Goal: Complete application form: Complete application form

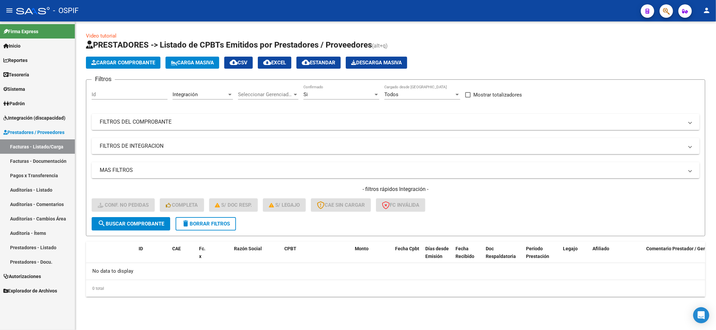
click at [214, 233] on form "Filtros Id Integración Area Seleccionar Gerenciador Seleccionar Gerenciador Si …" at bounding box center [395, 158] width 619 height 157
click at [219, 219] on button "delete Borrar Filtros" at bounding box center [205, 223] width 60 height 13
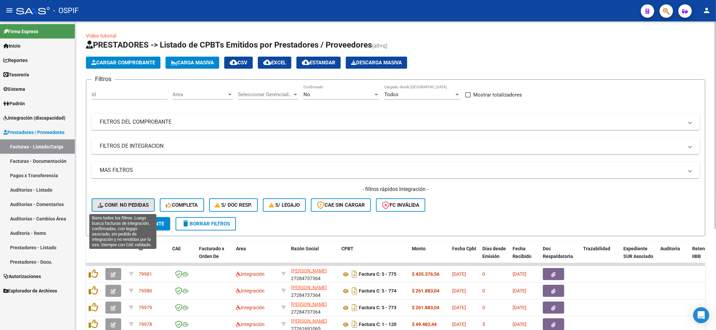
click at [144, 209] on button "Conf. no pedidas" at bounding box center [123, 205] width 63 height 13
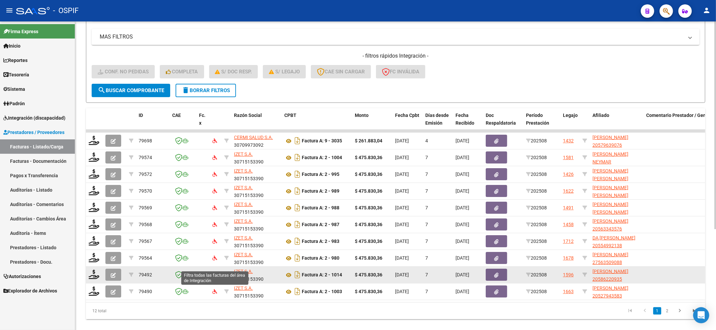
scroll to position [150, 0]
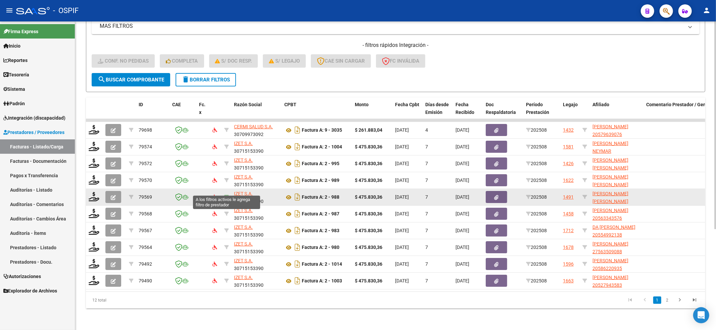
click at [224, 195] on icon at bounding box center [226, 197] width 5 height 5
type input "30715153390"
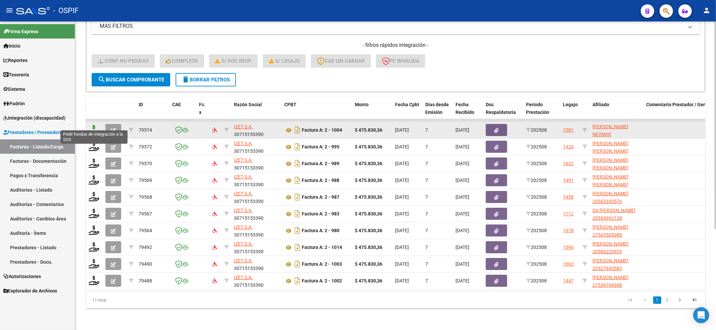
click at [91, 125] on icon at bounding box center [94, 129] width 11 height 9
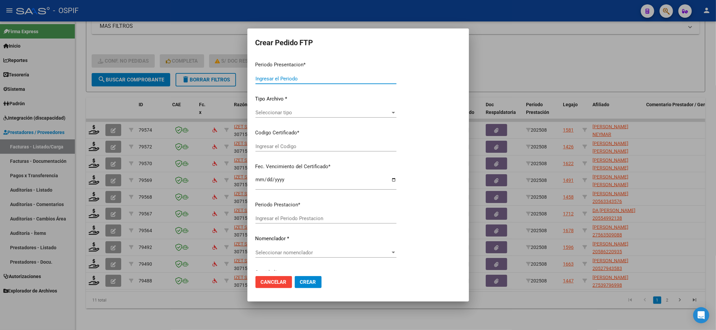
type input "202508"
type input "$ 475.830,36"
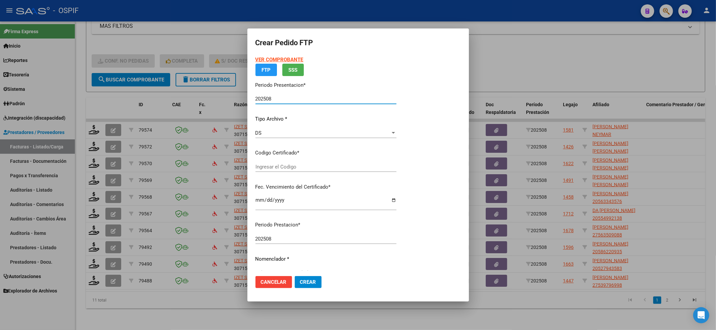
type input "02-00054793482-20220808-20320808-BS-427"
type input "[DATE]"
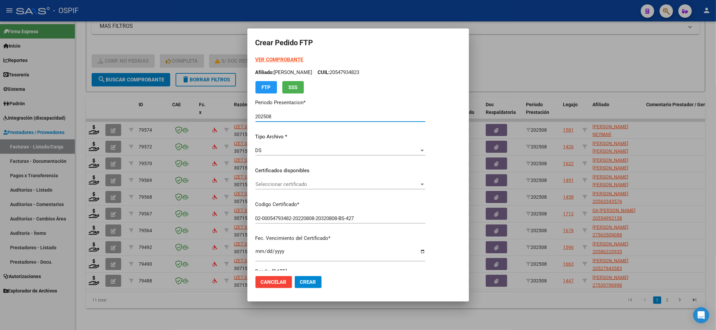
click at [278, 185] on span "Seleccionar certificado" at bounding box center [337, 185] width 164 height 6
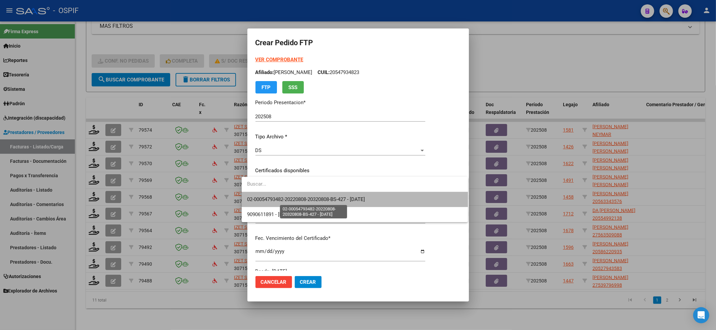
click at [280, 197] on span "02-00054793482-20220808-20320808-BS-427 - [DATE]" at bounding box center [306, 200] width 118 height 6
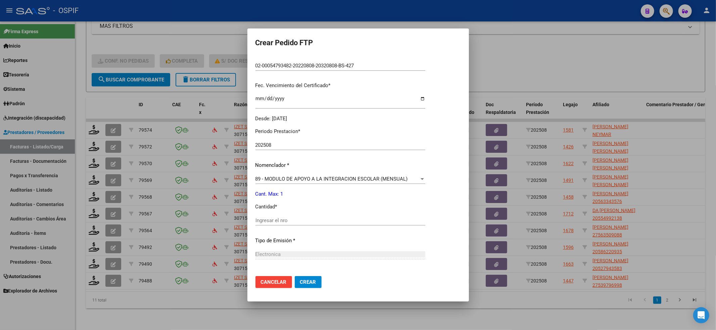
scroll to position [179, 0]
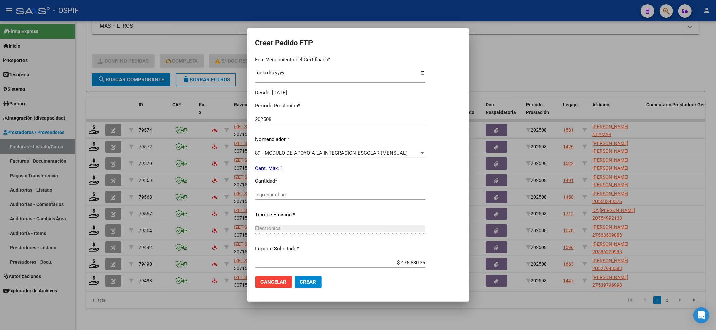
click at [264, 193] on input "Ingresar el nro" at bounding box center [340, 195] width 170 height 6
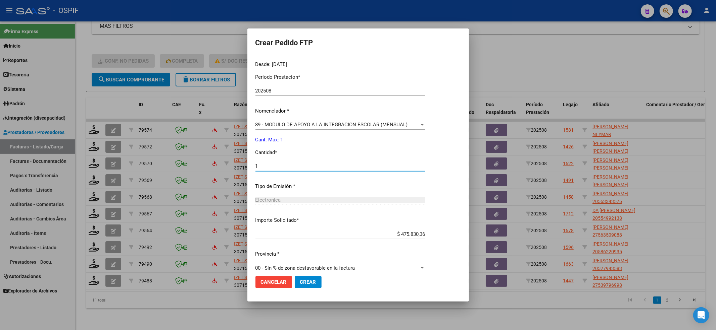
scroll to position [216, 0]
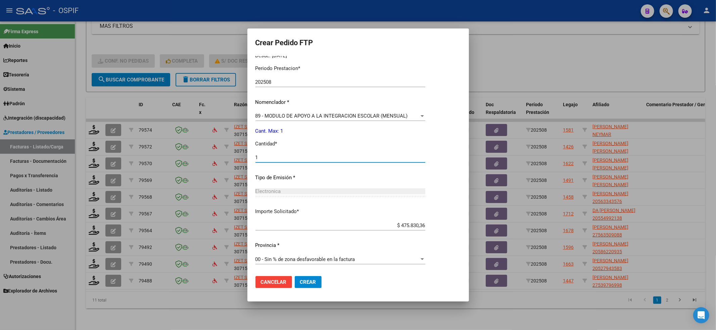
type input "1"
click at [295, 285] on button "Crear" at bounding box center [308, 282] width 27 height 12
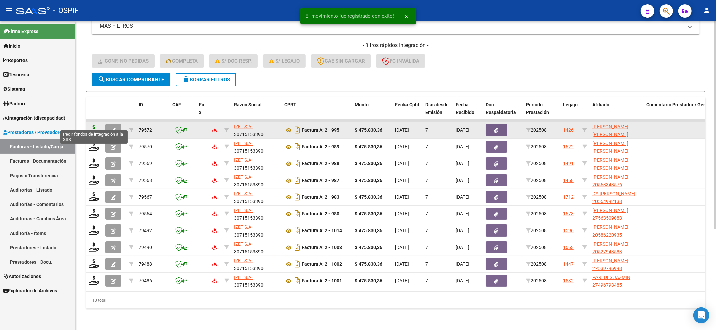
click at [91, 125] on icon at bounding box center [94, 129] width 11 height 9
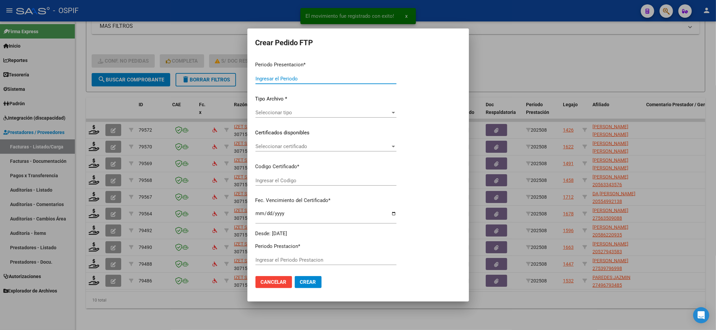
type input "202508"
type input "$ 475.830,36"
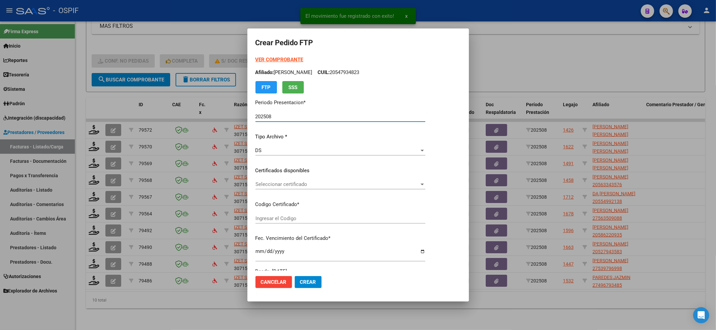
type input "0200056122981-20220914-20270914-BS-427"
type input "[DATE]"
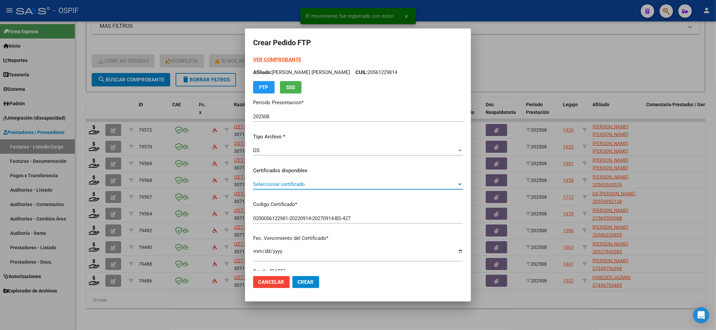
click at [355, 188] on div "Seleccionar certificado Seleccionar certificado" at bounding box center [358, 184] width 210 height 10
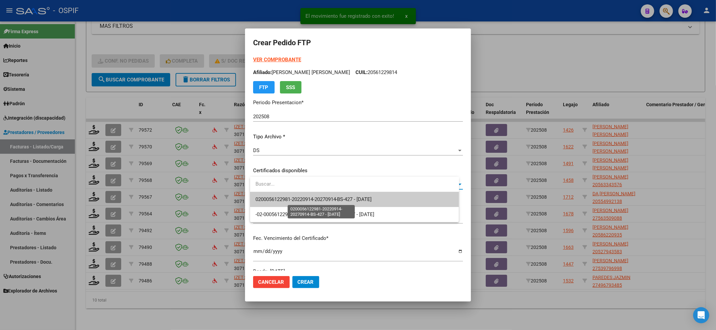
click at [348, 198] on span "0200056122981-20220914-20270914-BS-427 - [DATE]" at bounding box center [313, 200] width 116 height 6
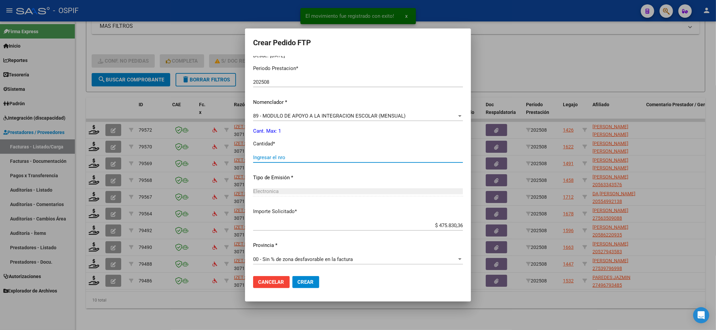
click at [317, 155] on input "Ingresar el nro" at bounding box center [358, 158] width 210 height 6
type input "1"
drag, startPoint x: 312, startPoint y: 283, endPoint x: 191, endPoint y: 226, distance: 134.0
click at [312, 281] on span "Crear" at bounding box center [306, 282] width 16 height 6
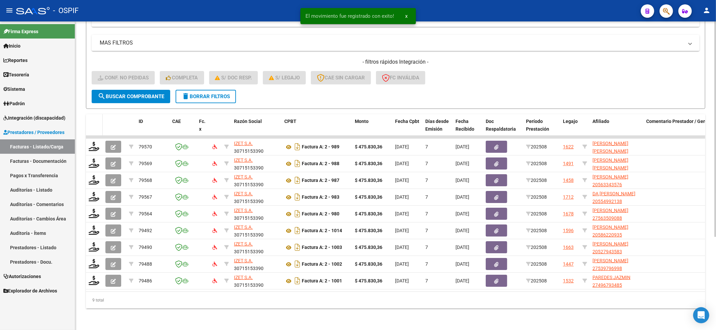
scroll to position [134, 0]
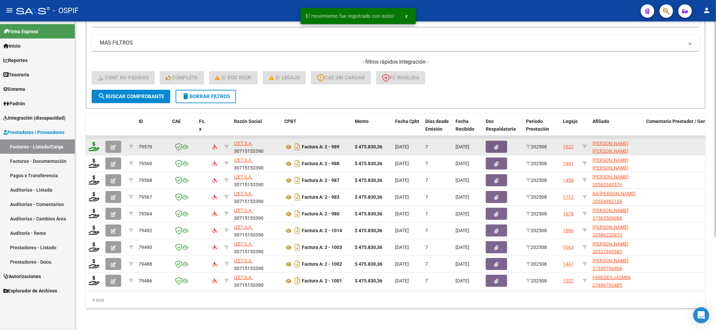
drag, startPoint x: 100, startPoint y: 135, endPoint x: 91, endPoint y: 137, distance: 9.0
click at [91, 139] on datatable-body-cell at bounding box center [94, 147] width 17 height 16
click at [91, 142] on icon at bounding box center [94, 146] width 11 height 9
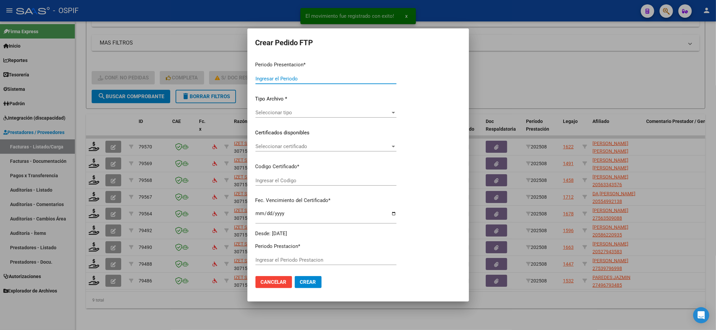
type input "202508"
type input "$ 475.830,36"
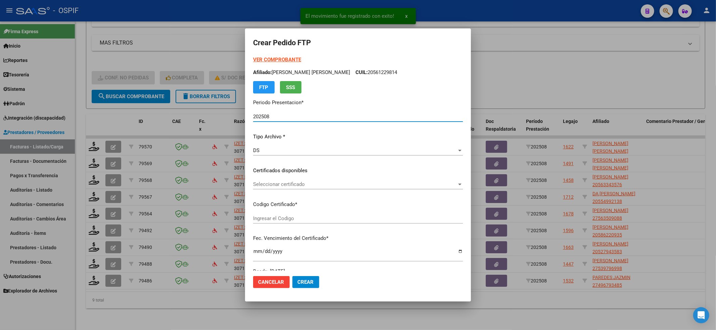
type input "-02-00054813580-20210222-20250222-BS-427"
type input "[DATE]"
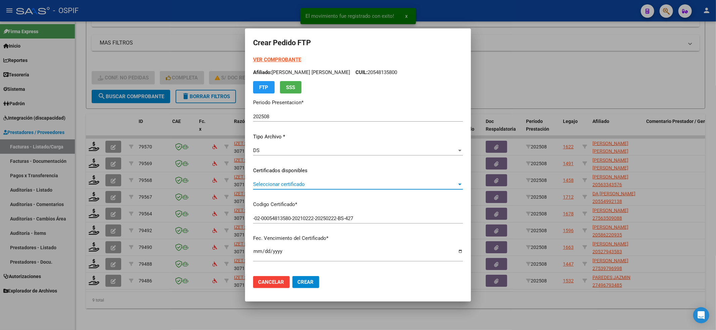
click at [294, 183] on span "Seleccionar certificado" at bounding box center [355, 185] width 204 height 6
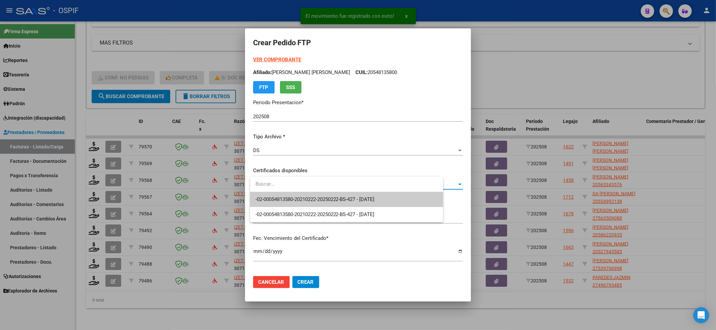
click at [297, 195] on span "-02-00054813580-20210222-20250222-BS-427 - [DATE]" at bounding box center [346, 199] width 183 height 15
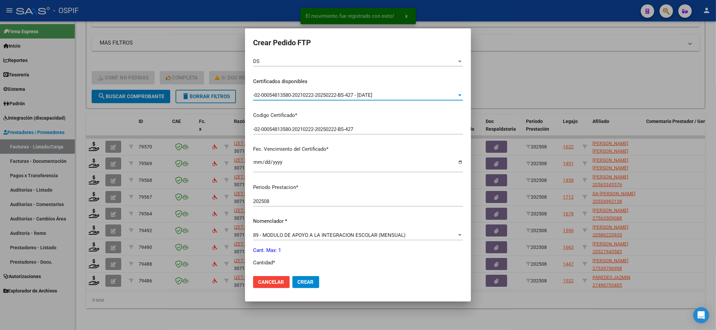
scroll to position [179, 0]
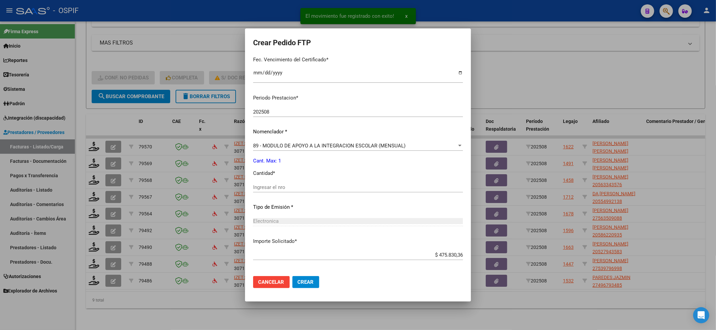
click at [296, 191] on div "Ingresar el nro" at bounding box center [358, 188] width 210 height 10
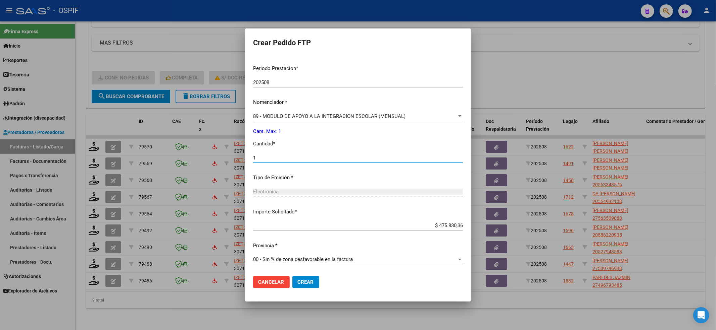
type input "1"
drag, startPoint x: 315, startPoint y: 291, endPoint x: 311, endPoint y: 277, distance: 13.8
click at [314, 288] on mat-dialog-actions "Cancelar Crear" at bounding box center [358, 282] width 210 height 23
click at [311, 277] on button "Crear" at bounding box center [305, 282] width 27 height 12
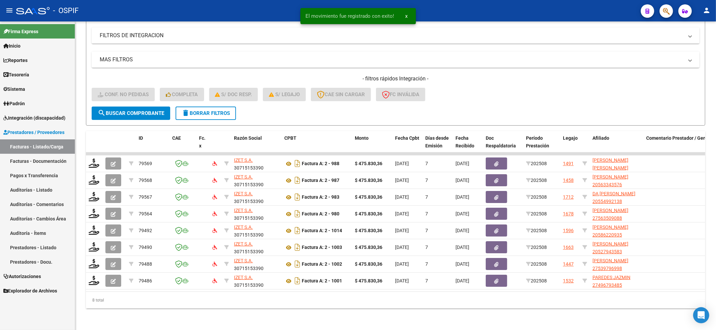
scroll to position [117, 0]
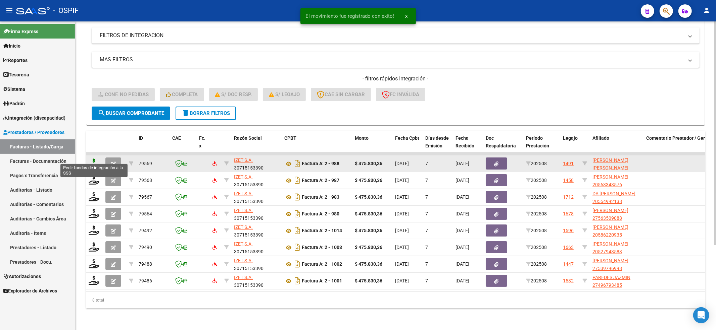
click at [94, 159] on icon at bounding box center [94, 163] width 11 height 9
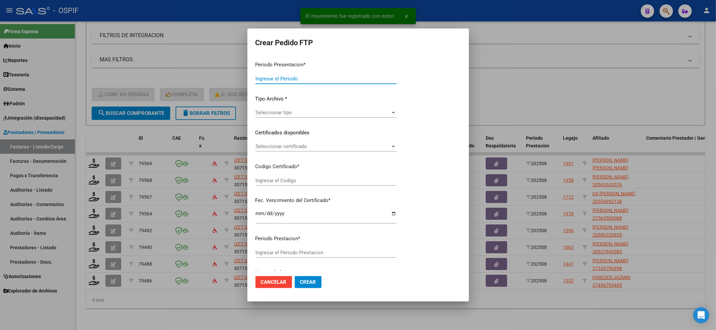
type input "202508"
type input "$ 475.830,36"
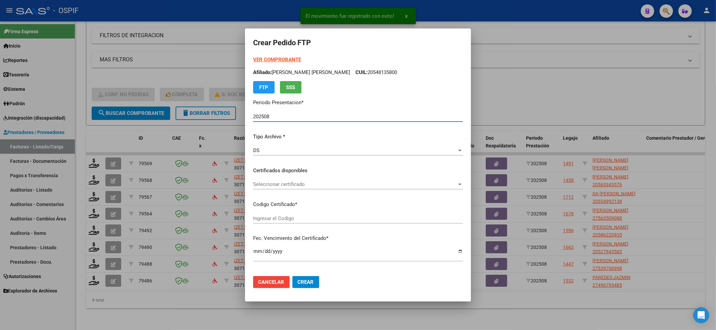
type input "0100057424174-20230503-20260503-BS-427"
type input "[DATE]"
click at [285, 189] on div "Seleccionar certificado Seleccionar certificado" at bounding box center [358, 184] width 210 height 10
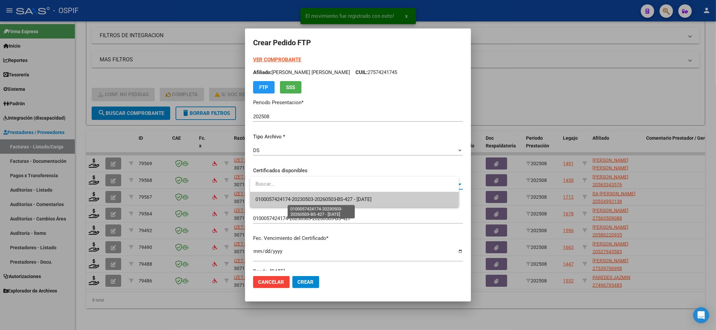
click at [297, 202] on span "0100057424174-20230503-20260503-BS-427 - [DATE]" at bounding box center [313, 200] width 116 height 6
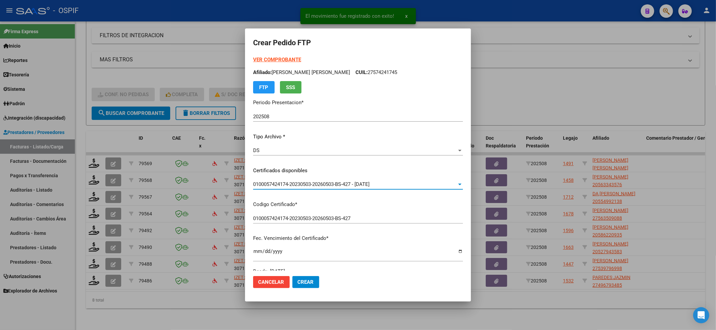
scroll to position [216, 0]
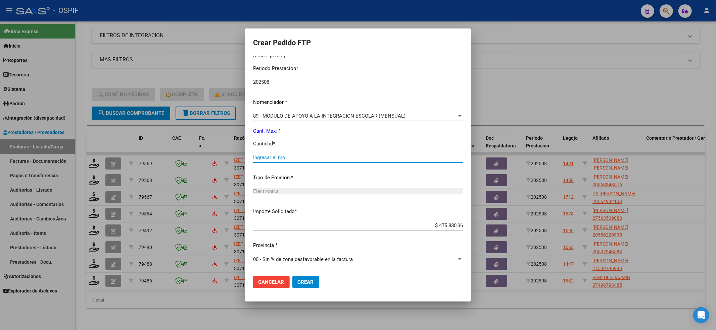
click at [281, 155] on input "Ingresar el nro" at bounding box center [358, 158] width 210 height 6
type input "1"
click at [315, 274] on mat-dialog-actions "Cancelar Crear" at bounding box center [358, 282] width 210 height 23
click at [314, 280] on span "Crear" at bounding box center [306, 282] width 16 height 6
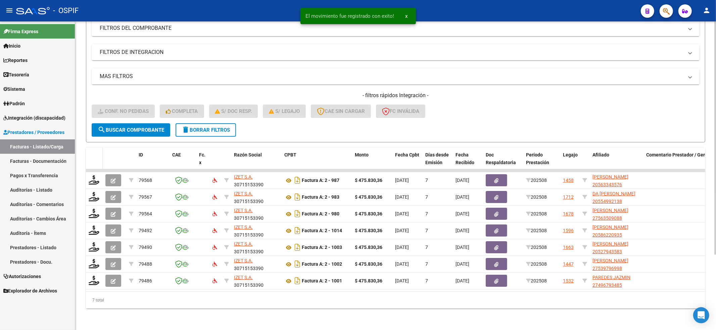
scroll to position [100, 0]
click at [93, 156] on datatable-header-cell at bounding box center [94, 163] width 17 height 30
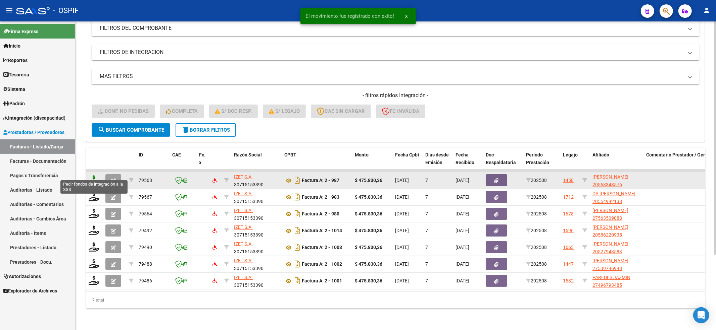
click at [90, 176] on icon at bounding box center [94, 179] width 11 height 9
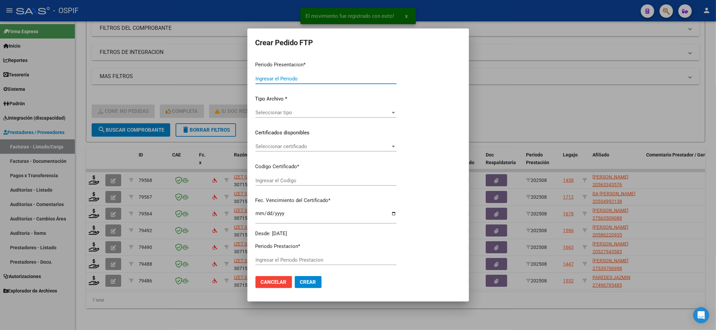
type input "202508"
type input "$ 475.830,36"
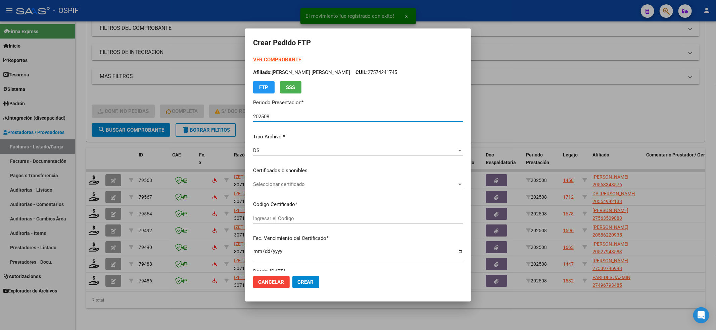
type input "020005633435720231227-20261227-AND-129"
type input "[DATE]"
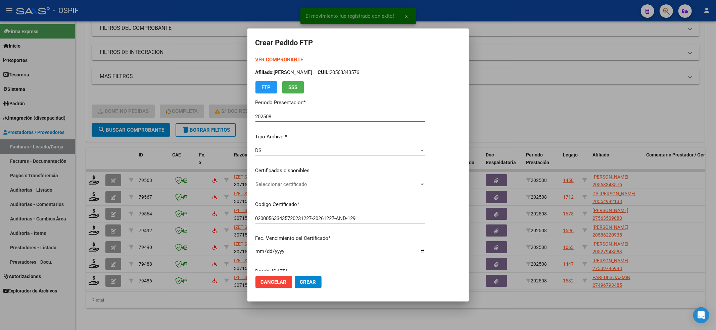
click at [274, 186] on span "Seleccionar certificado" at bounding box center [337, 185] width 164 height 6
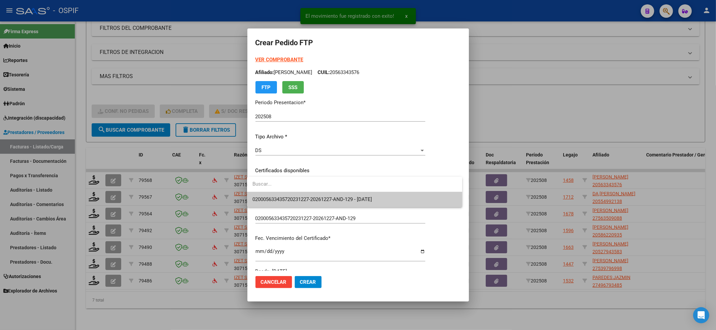
click at [273, 190] on input "dropdown search" at bounding box center [354, 184] width 215 height 15
click at [271, 191] on input "dropdown search" at bounding box center [354, 184] width 215 height 15
click at [265, 197] on span "020005633435720231227-20261227-AND-129 - [DATE]" at bounding box center [311, 200] width 119 height 6
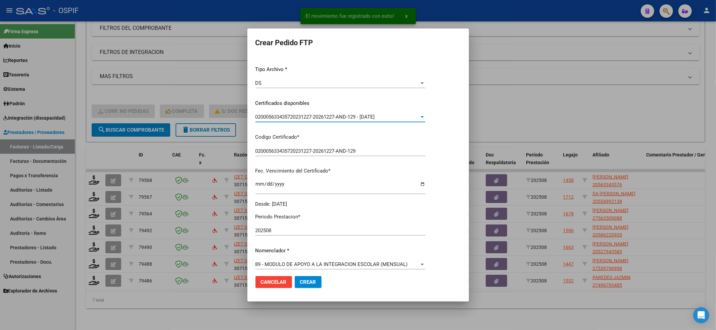
scroll to position [134, 0]
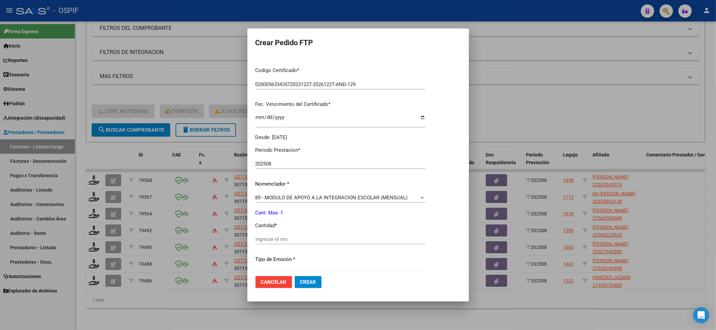
click at [265, 193] on div "89 - MODULO DE APOYO A LA INTEGRACION ESCOLAR (MENSUAL) Seleccionar nomenclador" at bounding box center [340, 198] width 170 height 10
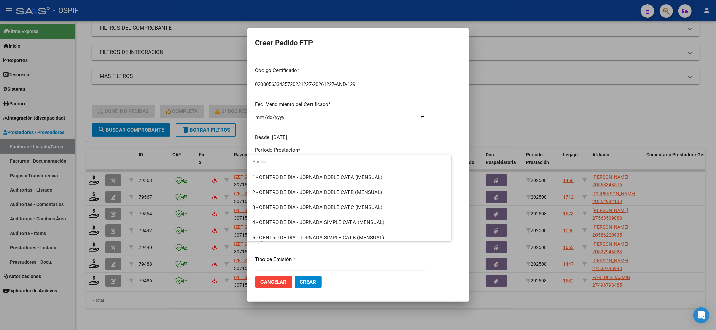
scroll to position [1309, 0]
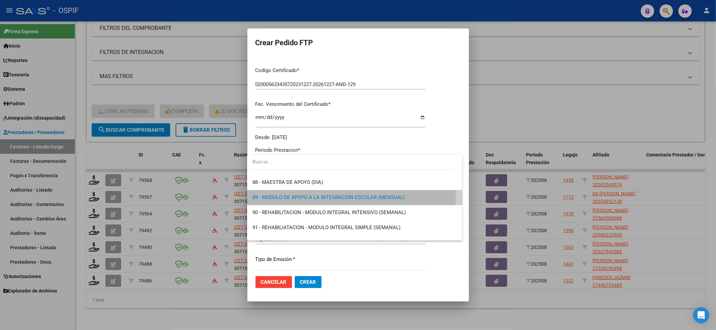
click at [265, 193] on span "89 - MODULO DE APOYO A LA INTEGRACION ESCOLAR (MENSUAL)" at bounding box center [354, 197] width 204 height 15
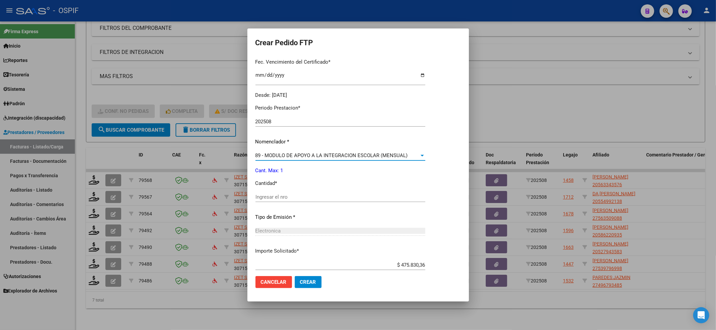
scroll to position [216, 0]
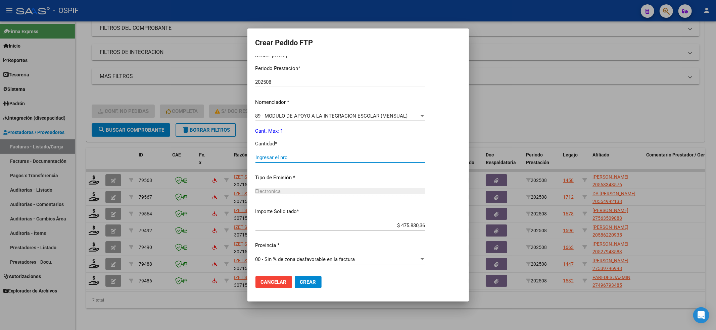
click at [264, 155] on input "Ingresar el nro" at bounding box center [340, 158] width 170 height 6
type input "1"
drag, startPoint x: 306, startPoint y: 280, endPoint x: 104, endPoint y: 236, distance: 207.1
click at [306, 279] on span "Crear" at bounding box center [308, 282] width 16 height 6
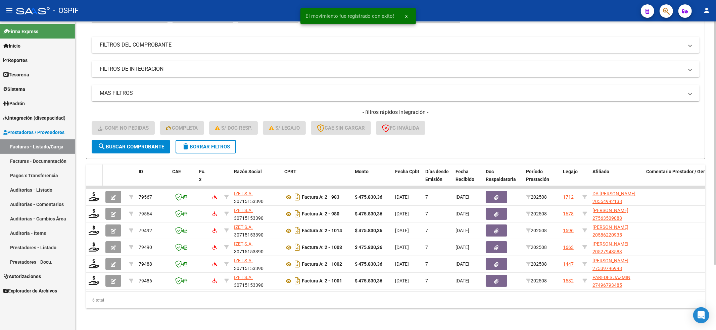
scroll to position [83, 0]
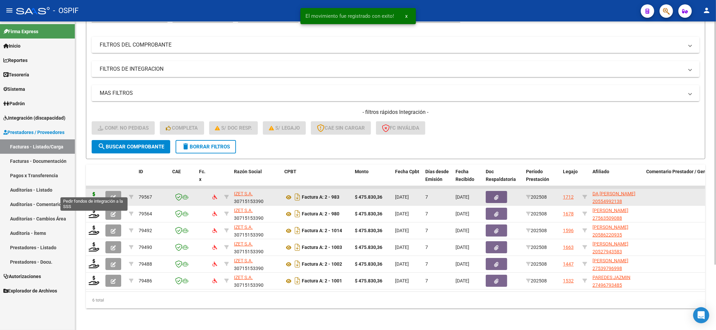
click at [93, 193] on icon at bounding box center [94, 196] width 11 height 9
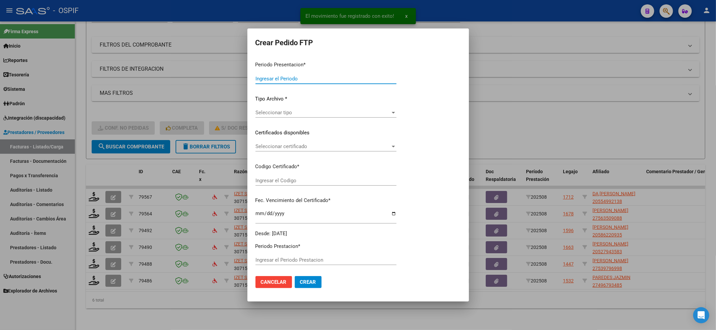
type input "202508"
type input "$ 475.830,36"
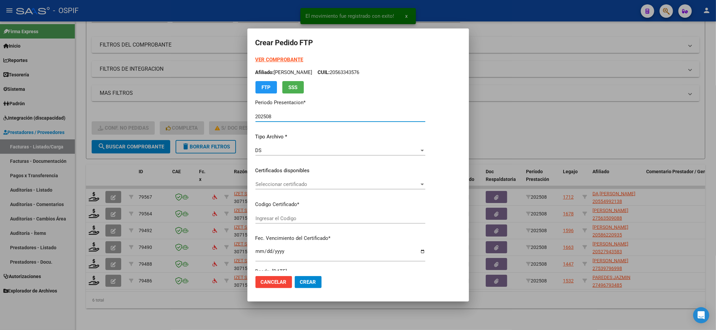
type input "02-00055499213-20250409-20280409-BS AS"
type input "[DATE]"
click at [265, 188] on div "Seleccionar certificado Seleccionar certificado" at bounding box center [340, 184] width 170 height 10
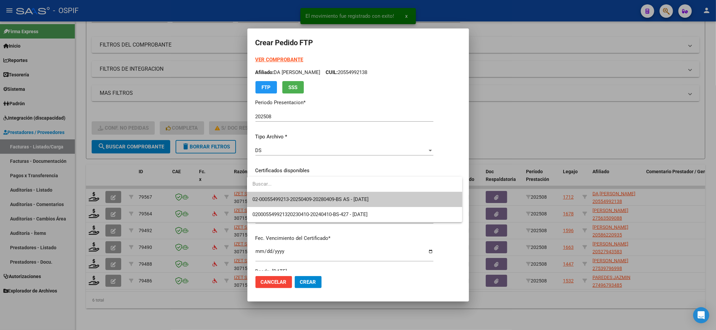
click at [263, 203] on span "02-00055499213-20250409-20280409-BS AS - [DATE]" at bounding box center [354, 199] width 204 height 15
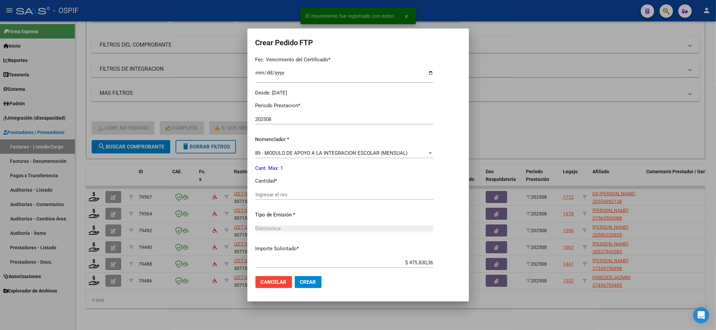
click at [263, 191] on div "Ingresar el nro" at bounding box center [344, 195] width 178 height 10
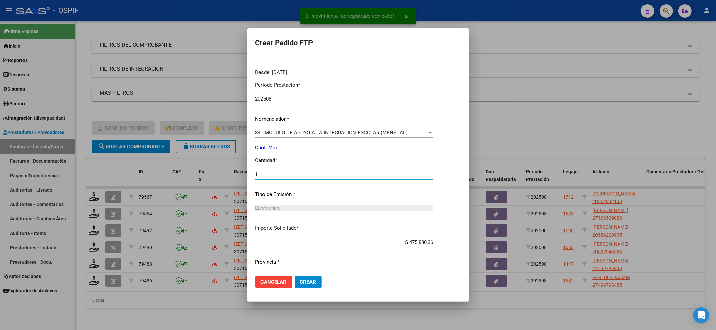
scroll to position [216, 0]
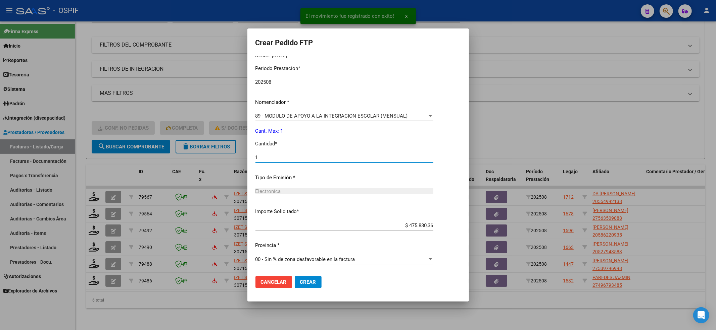
type input "1"
click at [303, 284] on span "Crear" at bounding box center [308, 282] width 16 height 6
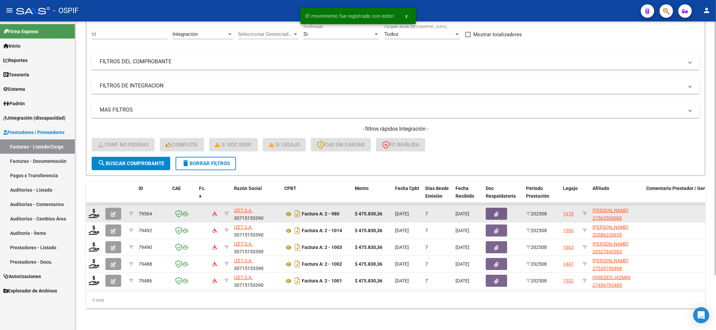
scroll to position [66, 0]
click at [93, 209] on icon at bounding box center [94, 213] width 11 height 9
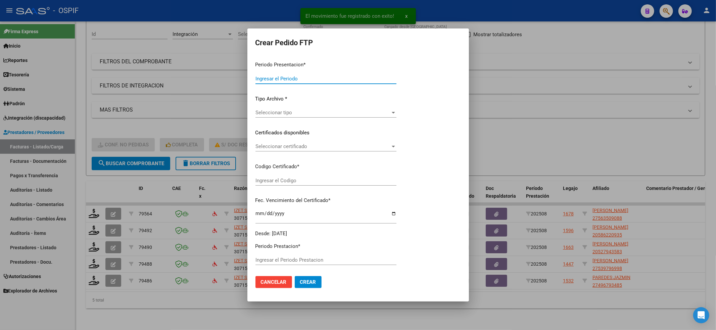
type input "202508"
type input "$ 475.830,36"
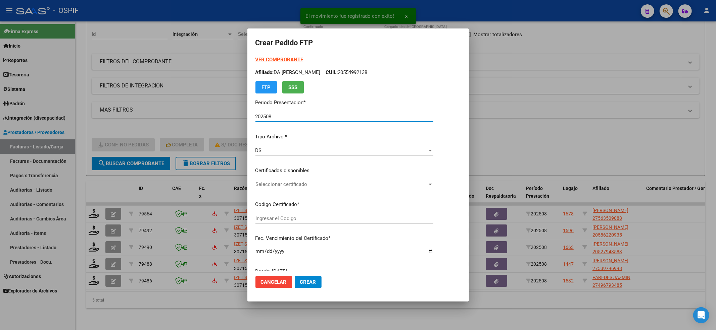
type input "010005635090820230927-20260927-BS-427"
type input "[DATE]"
click at [267, 186] on span "Seleccionar certificado" at bounding box center [337, 185] width 164 height 6
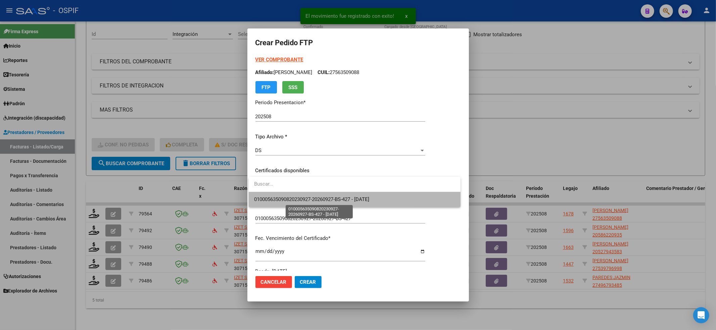
click at [266, 197] on span "010005635090820230927-20260927-BS-427 - [DATE]" at bounding box center [311, 200] width 115 height 6
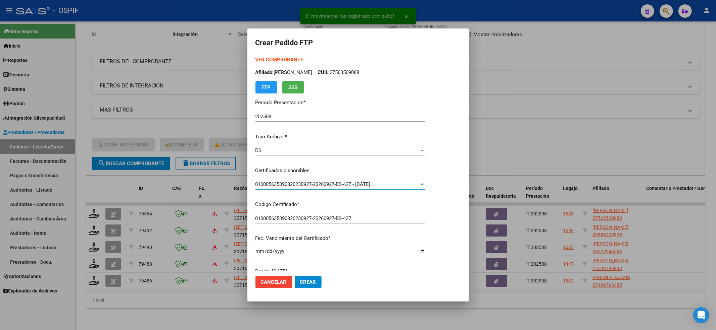
scroll to position [216, 0]
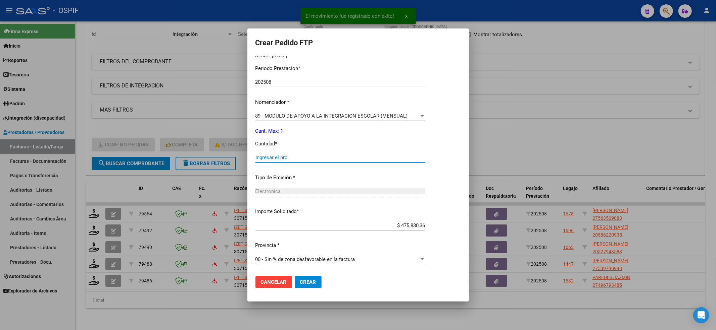
click at [270, 157] on input "Ingresar el nro" at bounding box center [340, 158] width 170 height 6
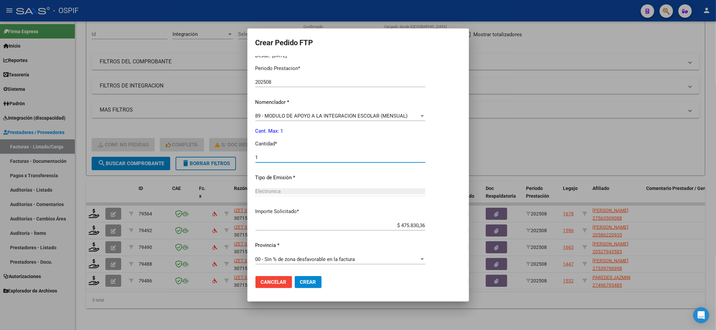
type input "1"
click at [300, 276] on button "Crear" at bounding box center [308, 282] width 27 height 12
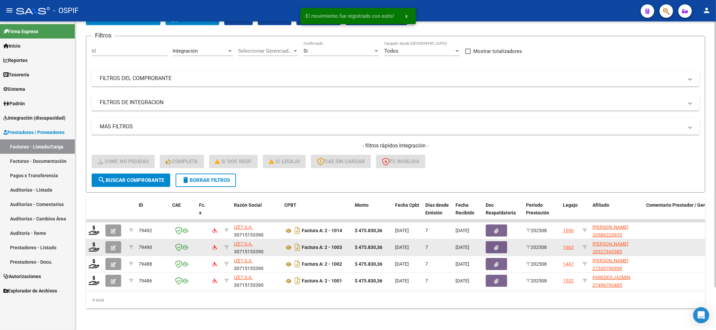
scroll to position [50, 0]
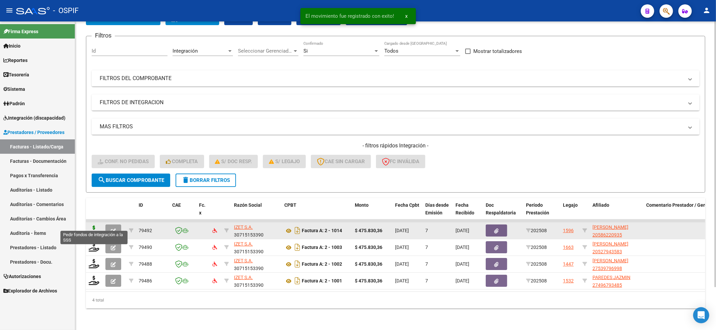
click at [95, 226] on icon at bounding box center [94, 230] width 11 height 9
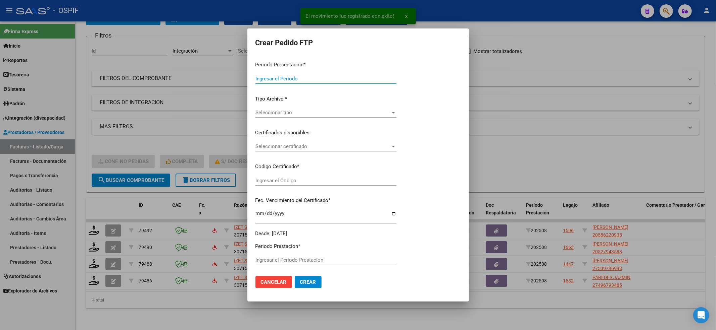
type input "202508"
type input "$ 475.830,36"
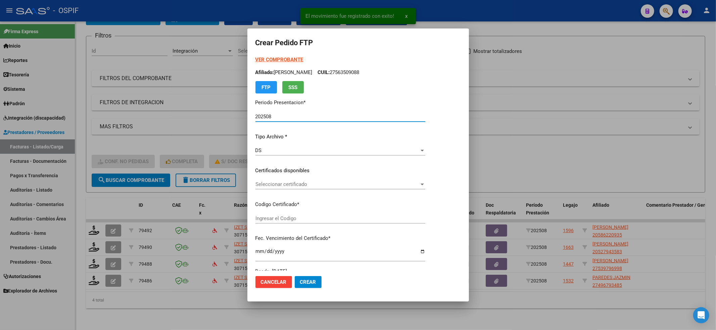
type input "0200058622093-20231114-20261114-BS-427"
type input "[DATE]"
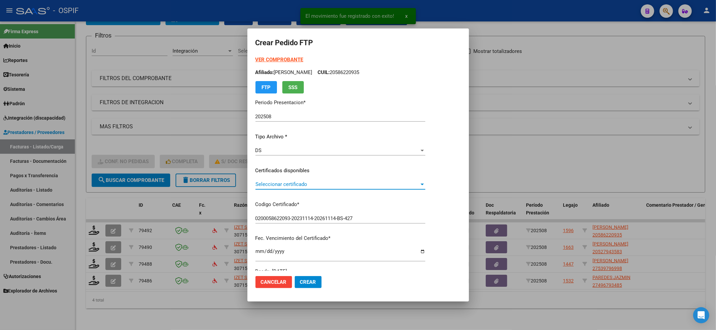
click at [274, 184] on span "Seleccionar certificado" at bounding box center [337, 185] width 164 height 6
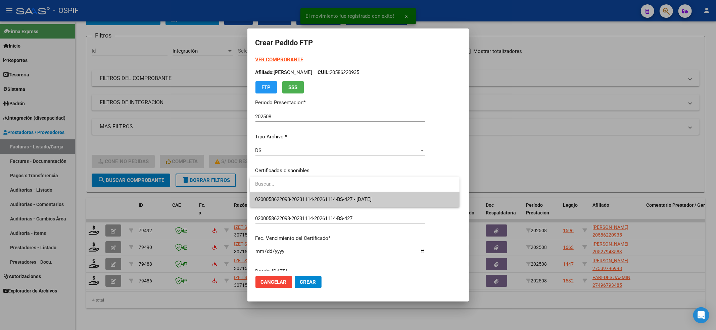
click at [271, 191] on input "dropdown search" at bounding box center [355, 184] width 210 height 15
click at [271, 195] on span "0200058622093-20231114-20261114-BS-427 - [DATE]" at bounding box center [354, 199] width 199 height 15
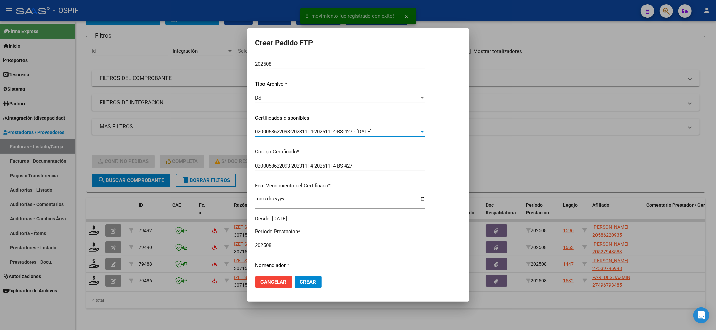
scroll to position [134, 0]
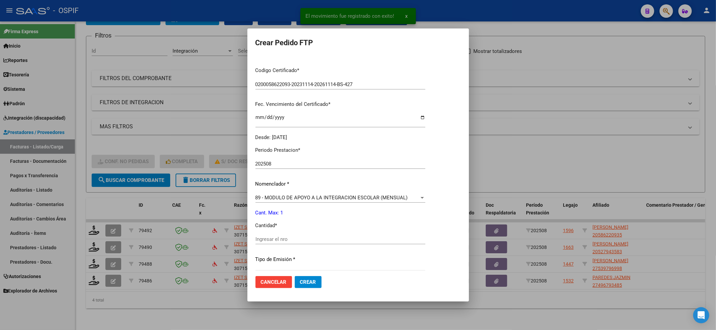
click at [264, 234] on div "Periodo Prestacion * 202508 Ingresar el Periodo Prestacion Nomenclador * 89 - M…" at bounding box center [340, 247] width 170 height 211
click at [263, 240] on input "Ingresar el nro" at bounding box center [340, 240] width 170 height 6
type input "1"
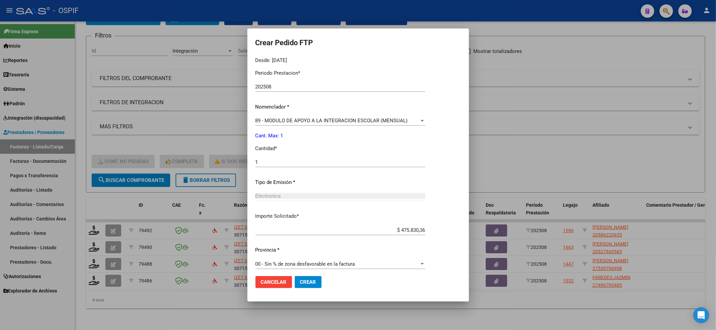
scroll to position [216, 0]
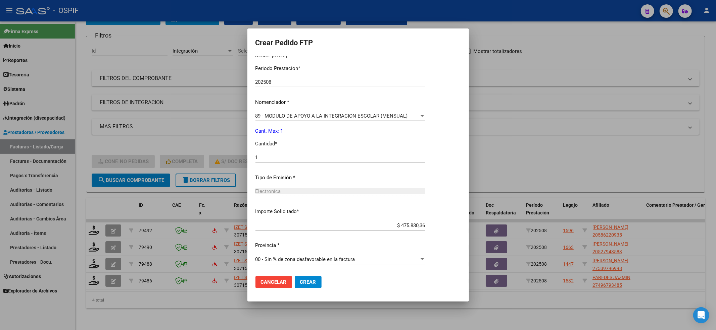
click at [307, 287] on button "Crear" at bounding box center [308, 282] width 27 height 12
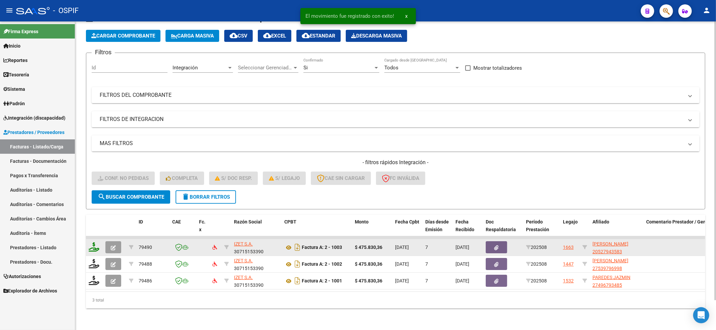
scroll to position [33, 0]
click at [94, 243] on icon at bounding box center [94, 247] width 11 height 9
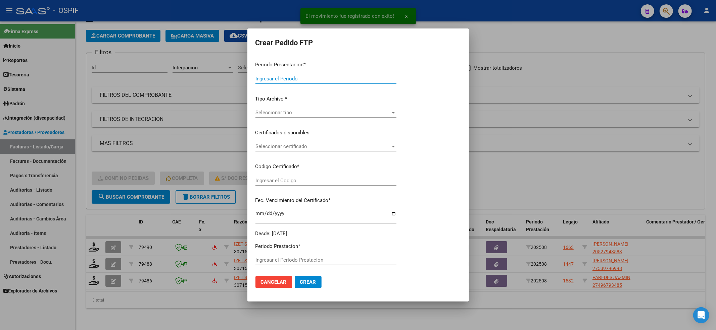
type input "202508"
type input "$ 475.830,36"
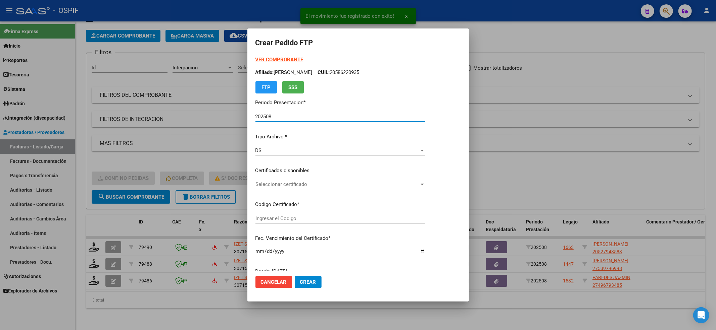
type input "020005279435820221124-20271124-AND-109"
type input "[DATE]"
click at [306, 188] on div "Seleccionar certificado Seleccionar certificado" at bounding box center [340, 184] width 170 height 10
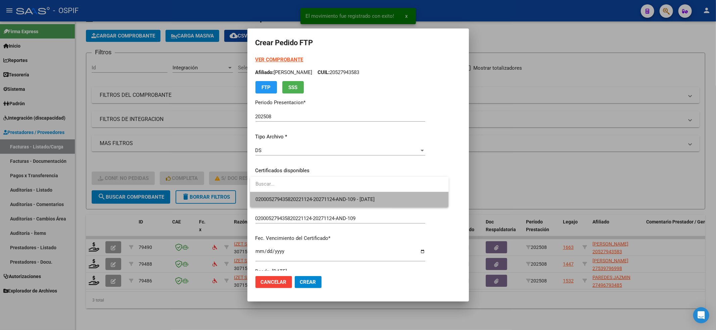
click at [293, 194] on span "020005279435820221124-20271124-AND-109 - [DATE]" at bounding box center [349, 199] width 188 height 15
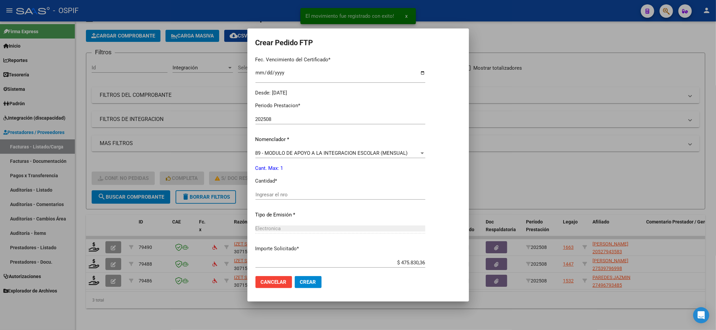
click at [293, 196] on input "Ingresar el nro" at bounding box center [340, 195] width 170 height 6
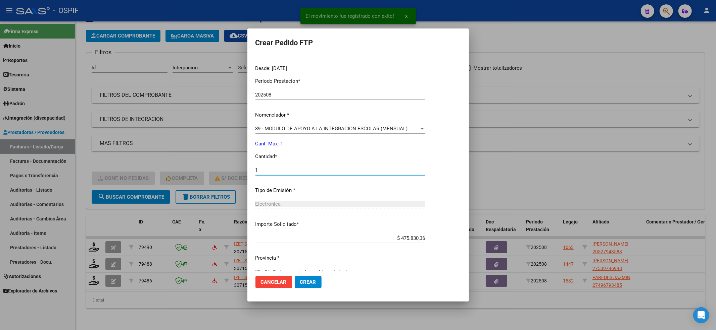
scroll to position [216, 0]
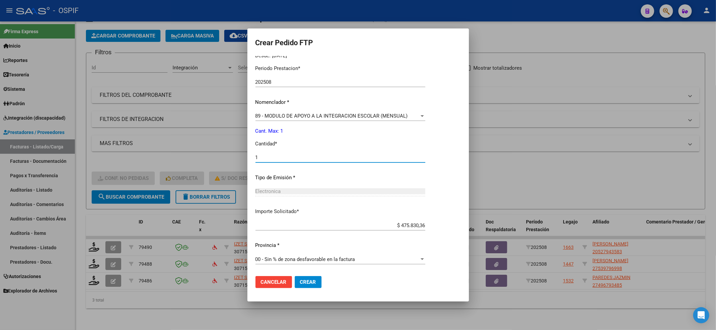
type input "1"
click at [315, 287] on button "Crear" at bounding box center [308, 282] width 27 height 12
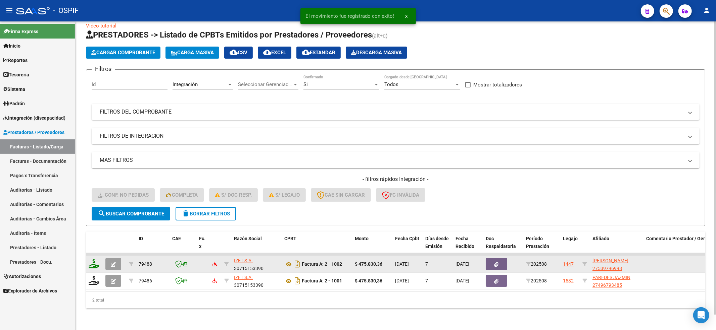
scroll to position [16, 0]
click at [96, 259] on icon at bounding box center [94, 263] width 11 height 9
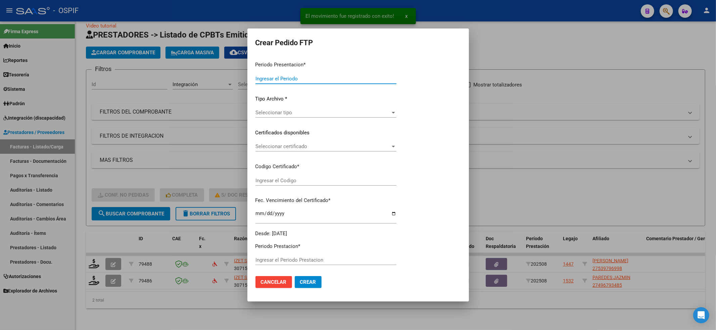
type input "202508"
type input "$ 475.830,36"
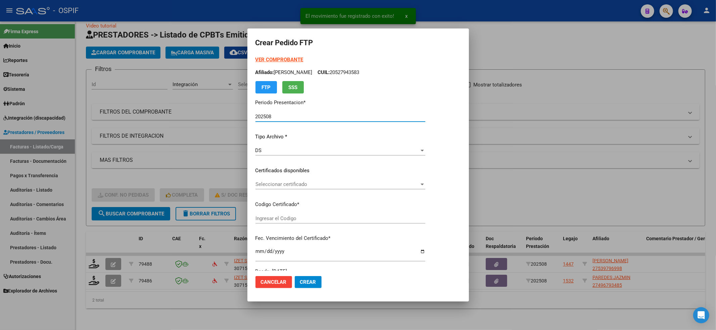
type input "000539796992025081420350814-and-12921"
type input "[DATE]"
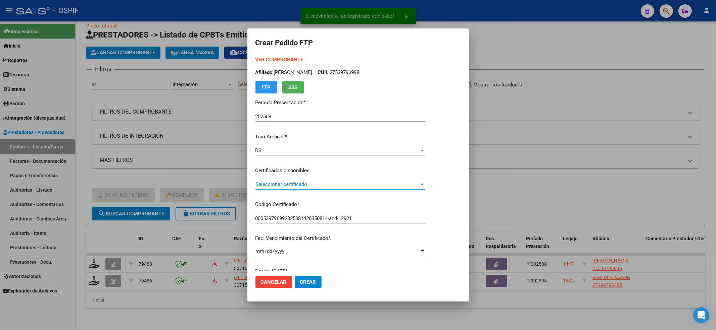
click at [282, 186] on span "Seleccionar certificado" at bounding box center [337, 185] width 164 height 6
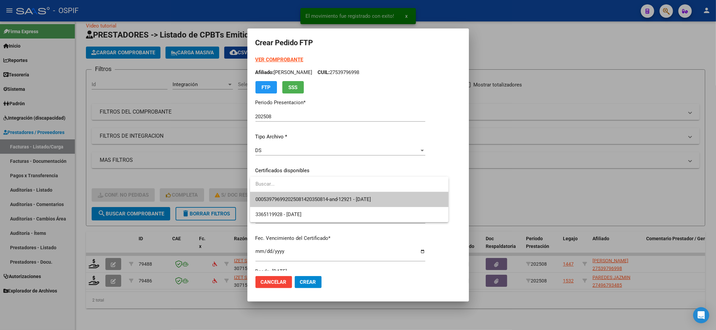
click at [280, 195] on span "000539796992025081420350814-and-12921 - [DATE]" at bounding box center [349, 199] width 188 height 15
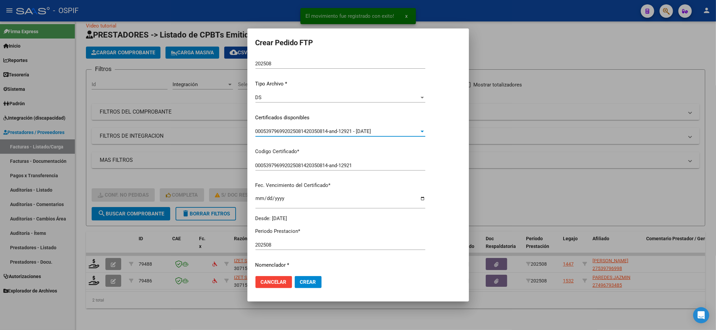
scroll to position [134, 0]
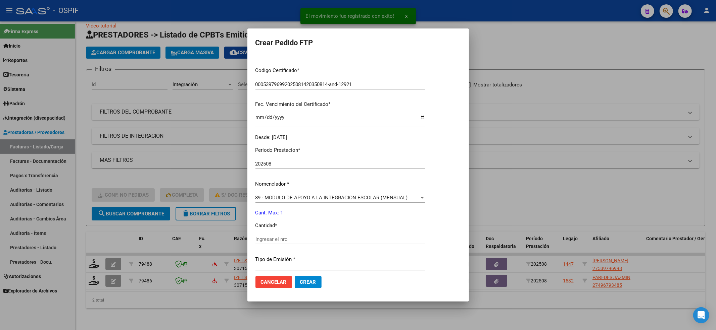
drag, startPoint x: 255, startPoint y: 244, endPoint x: 256, endPoint y: 240, distance: 3.5
click at [254, 242] on mat-dialog-content "VER COMPROBANTE ARCA Padrón Afiliado: [PERSON_NAME] CUIL: 27539796998 FTP SSS P…" at bounding box center [357, 163] width 221 height 215
click at [256, 240] on input "Ingresar el nro" at bounding box center [340, 240] width 170 height 6
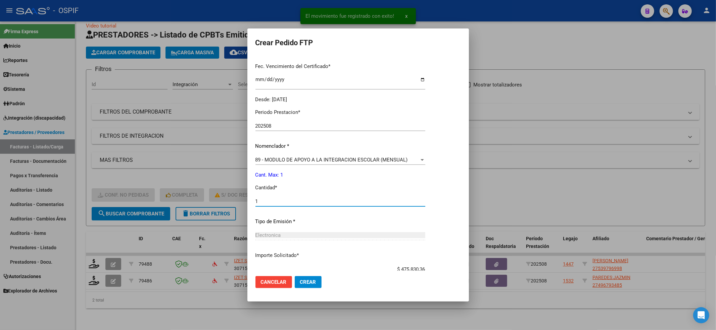
scroll to position [216, 0]
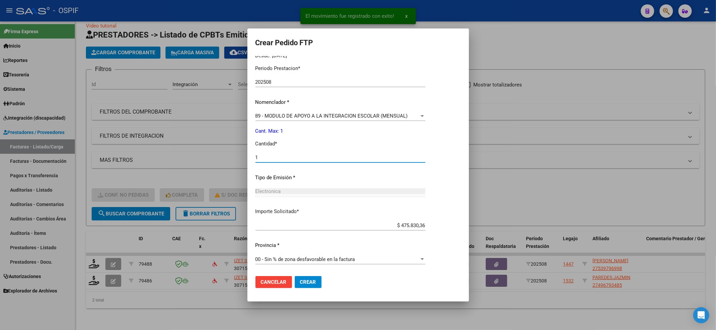
type input "1"
click at [315, 284] on span "Crear" at bounding box center [308, 282] width 16 height 6
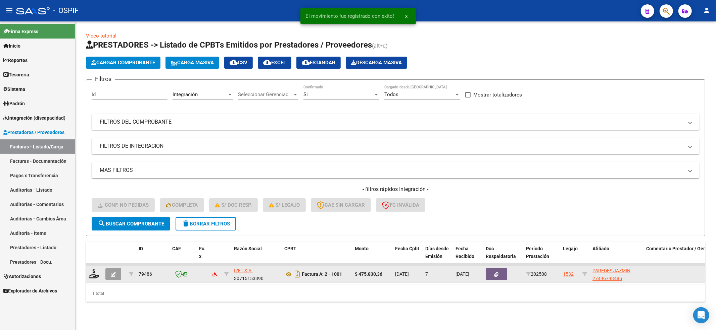
scroll to position [0, 0]
click at [92, 277] on icon at bounding box center [94, 273] width 11 height 9
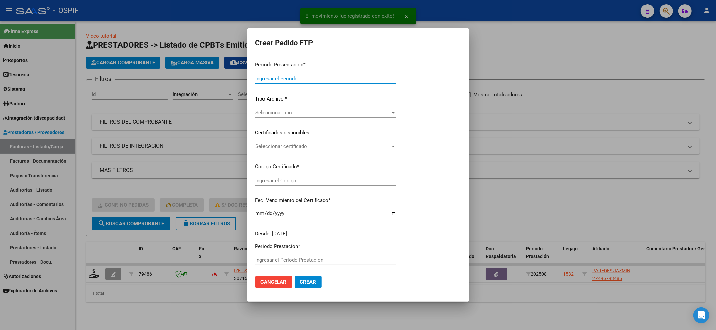
type input "202508"
type input "$ 475.830,36"
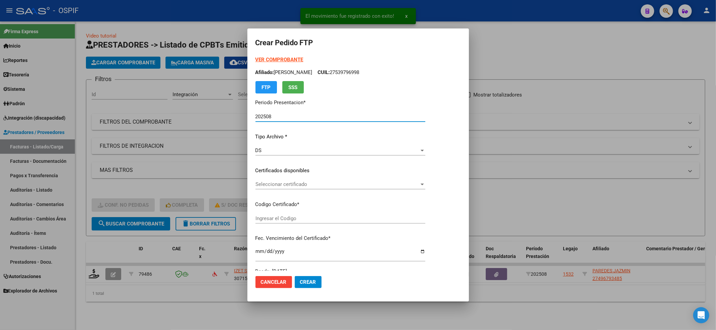
type input "010004967934820230706-20260706-BS-427"
type input "[DATE]"
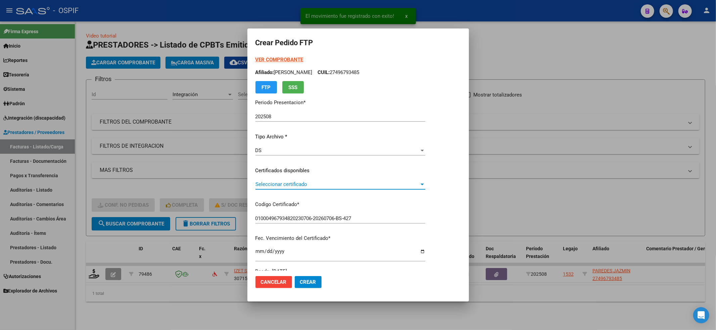
click at [269, 183] on span "Seleccionar certificado" at bounding box center [337, 185] width 164 height 6
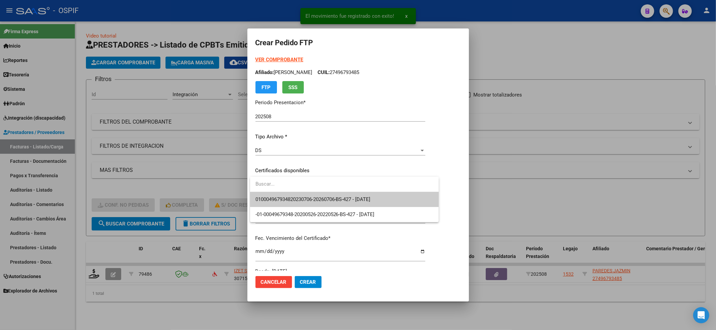
click at [263, 191] on input "dropdown search" at bounding box center [344, 184] width 189 height 15
click at [260, 197] on span "010004967934820230706-20260706-BS-427 - [DATE]" at bounding box center [312, 200] width 115 height 6
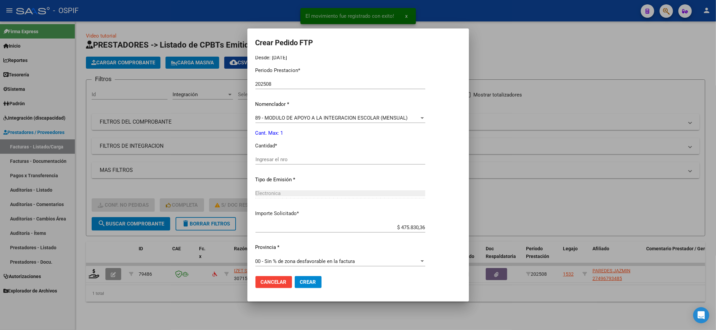
scroll to position [216, 0]
click at [260, 195] on div "Electronica Seleccionar tipo" at bounding box center [340, 192] width 170 height 10
click at [268, 156] on input "Ingresar el nro" at bounding box center [340, 158] width 170 height 6
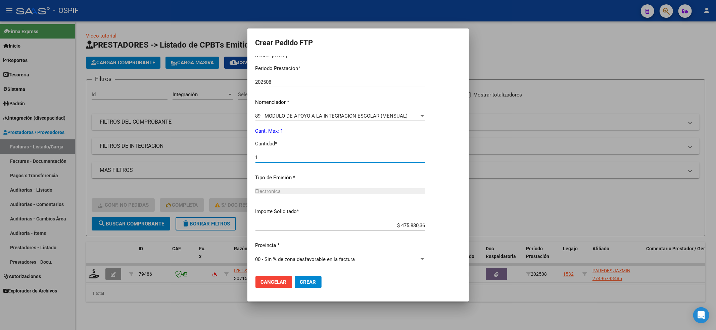
type input "1"
click at [308, 279] on span "Crear" at bounding box center [308, 282] width 16 height 6
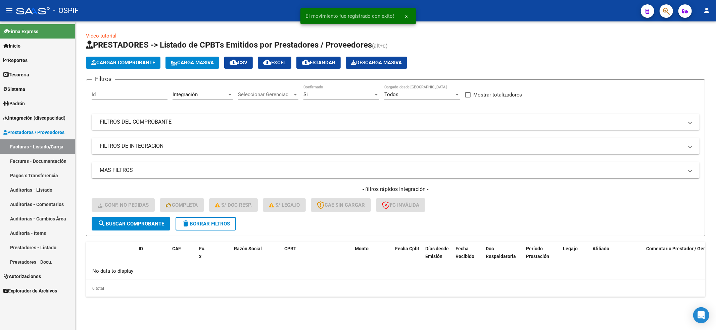
click at [203, 226] on span "delete Borrar Filtros" at bounding box center [206, 224] width 48 height 6
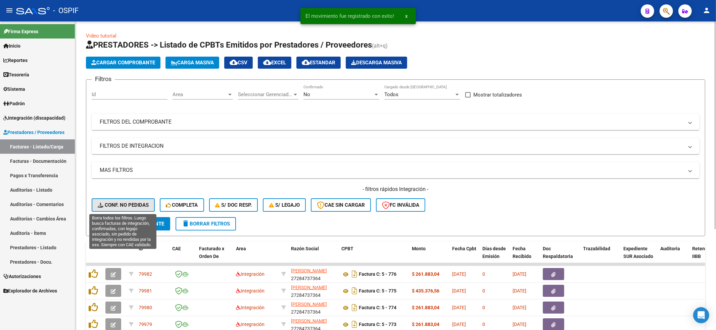
click at [145, 210] on button "Conf. no pedidas" at bounding box center [123, 205] width 63 height 13
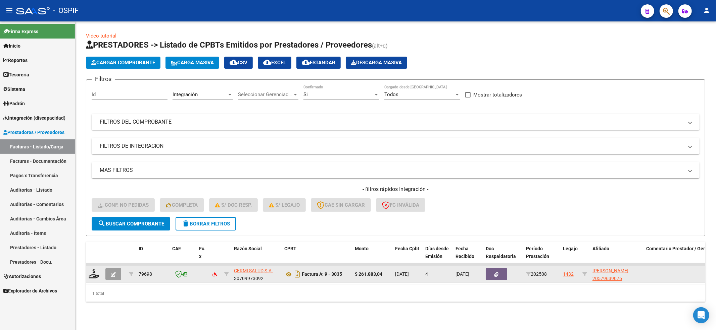
drag, startPoint x: 94, startPoint y: 280, endPoint x: 95, endPoint y: 275, distance: 5.4
click at [94, 279] on datatable-body-cell at bounding box center [94, 274] width 17 height 16
click at [95, 274] on icon at bounding box center [94, 273] width 11 height 9
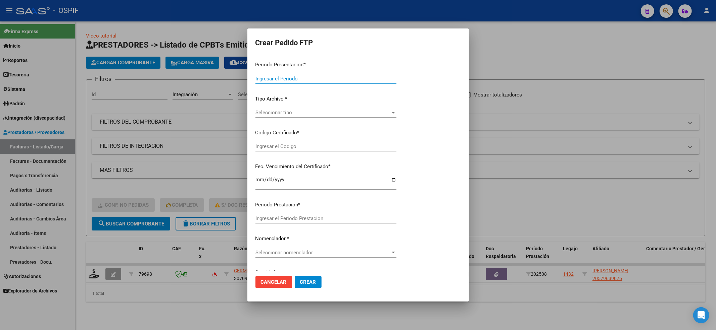
type input "202508"
type input "$ 261.883,04"
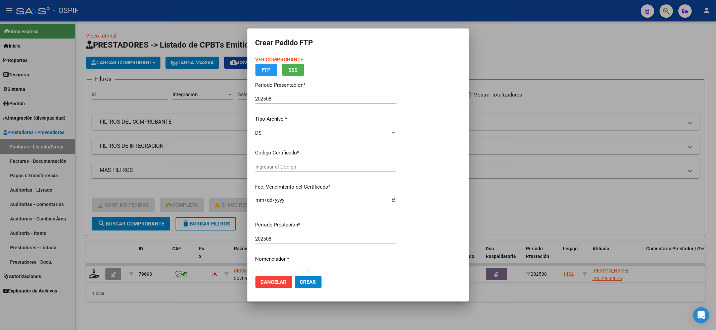
type input "020005796390720230802-20280802-BS-427"
type input "[DATE]"
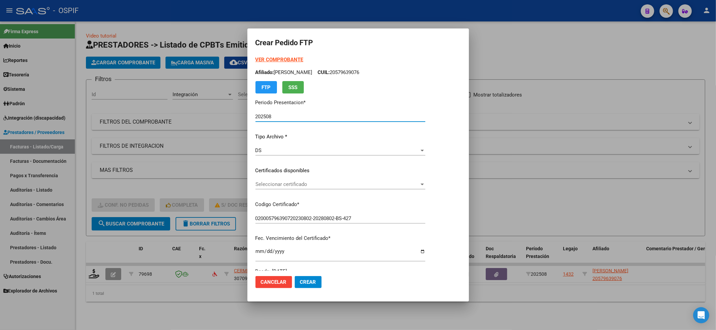
click at [304, 188] on div "Seleccionar certificado Seleccionar certificado" at bounding box center [340, 184] width 170 height 10
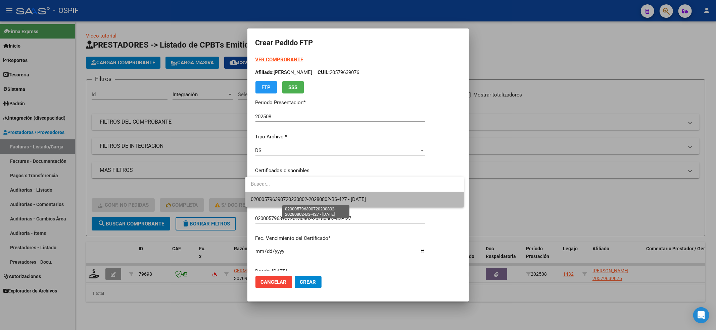
click at [298, 199] on span "020005796390720230802-20280802-BS-427 - [DATE]" at bounding box center [308, 200] width 115 height 6
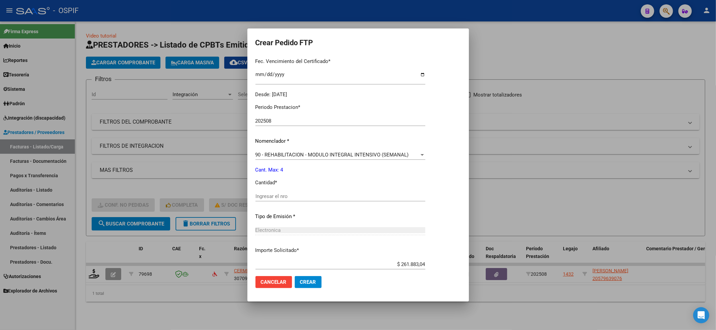
scroll to position [179, 0]
click at [298, 195] on input "Ingresar el nro" at bounding box center [340, 195] width 170 height 6
type input "4"
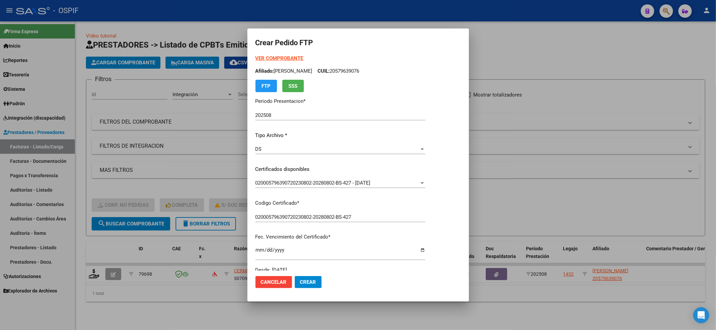
scroll to position [0, 0]
drag, startPoint x: 402, startPoint y: 81, endPoint x: 362, endPoint y: 72, distance: 40.4
click at [362, 72] on p "Afiliado: [PERSON_NAME] CUIL: 20579639076" at bounding box center [340, 73] width 170 height 8
copy p "20579639076"
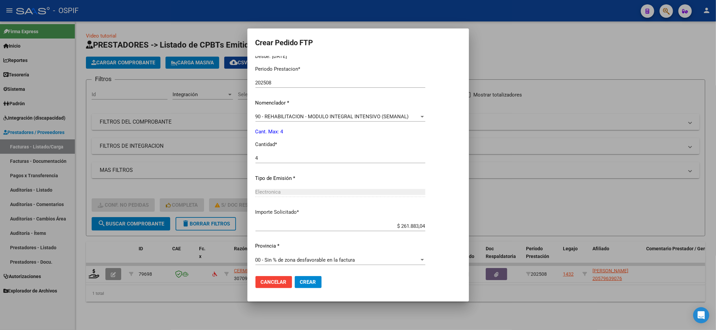
scroll to position [216, 0]
click at [287, 117] on span "90 - REHABILITACION - MODULO INTEGRAL INTENSIVO (SEMANAL)" at bounding box center [331, 116] width 153 height 6
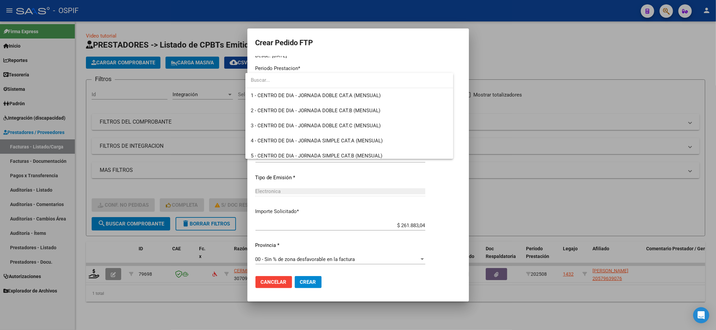
scroll to position [1323, 0]
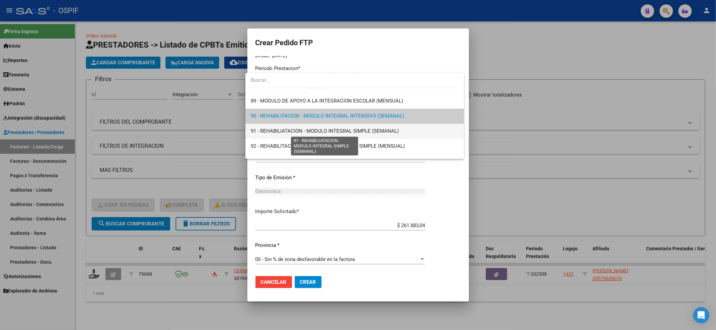
click at [275, 130] on span "91 - REHABILIATACION - MODULO INTEGRAL SIMPLE (SEMANAL)" at bounding box center [325, 131] width 148 height 6
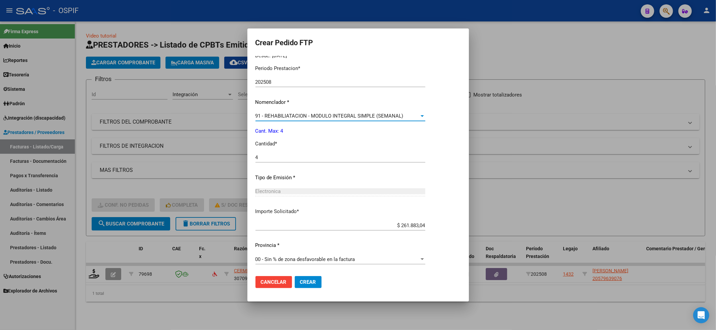
click at [272, 150] on div "Periodo Prestacion * 202508 Ingresar el Periodo Prestacion Nomenclador * 91 - R…" at bounding box center [340, 165] width 170 height 211
click at [264, 285] on span "Cancelar" at bounding box center [274, 282] width 26 height 6
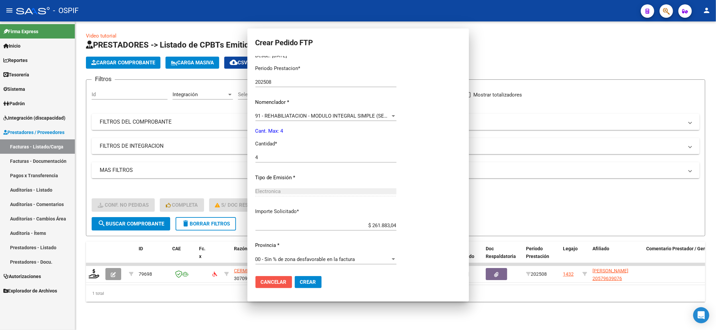
scroll to position [0, 0]
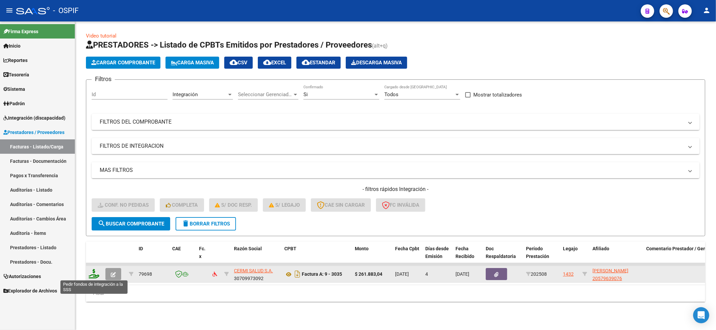
click at [92, 275] on icon at bounding box center [94, 273] width 11 height 9
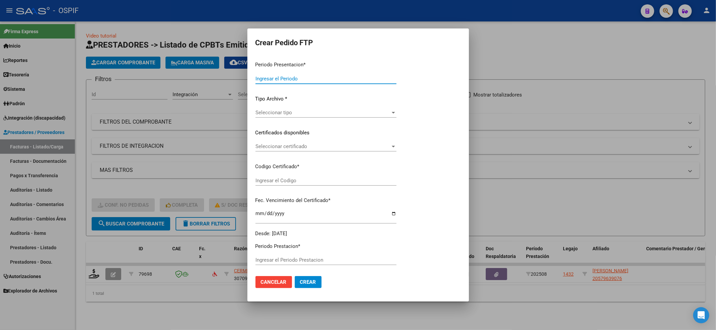
type input "202508"
type input "$ 261.883,04"
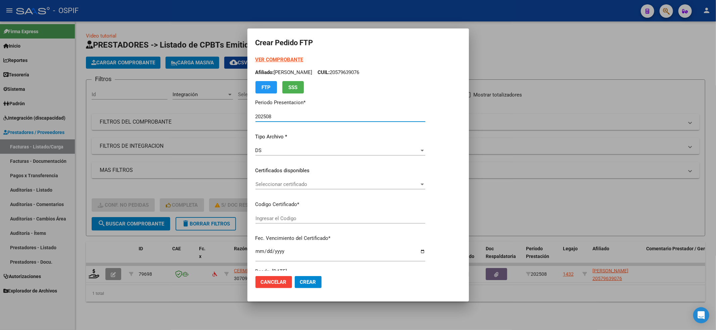
type input "020005796390720230802-20280802-BS-427"
type input "[DATE]"
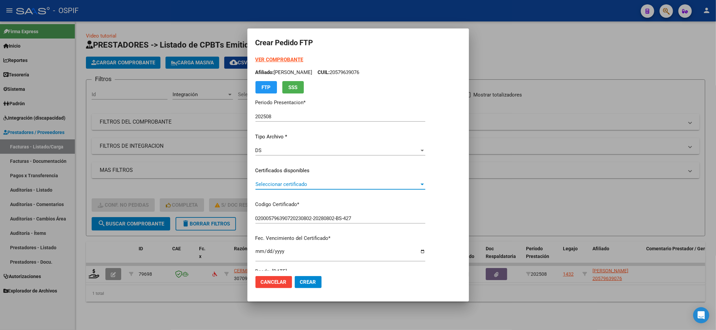
click at [277, 186] on span "Seleccionar certificado" at bounding box center [337, 185] width 164 height 6
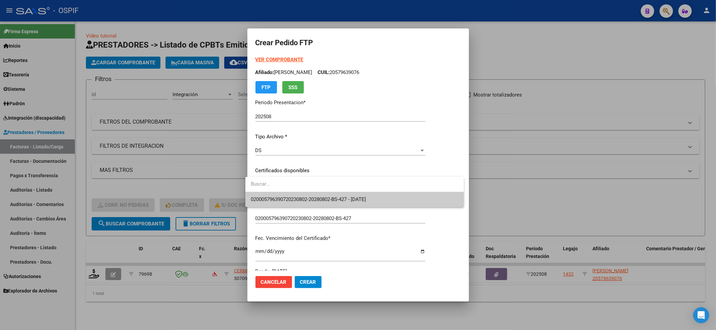
click at [274, 195] on span "020005796390720230802-20280802-BS-427 - [DATE]" at bounding box center [355, 199] width 208 height 15
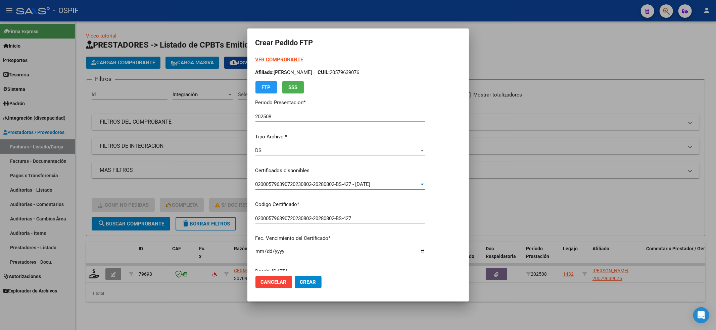
scroll to position [134, 0]
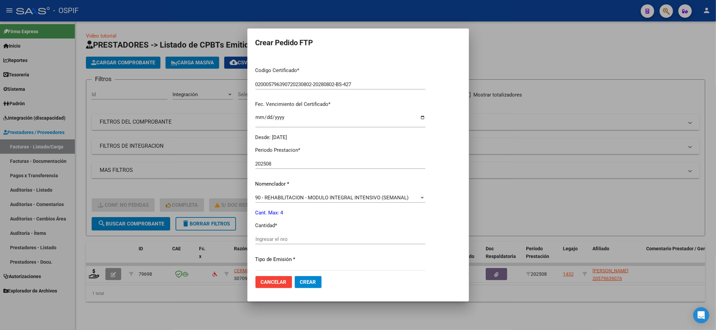
drag, startPoint x: 272, startPoint y: 228, endPoint x: 272, endPoint y: 235, distance: 6.7
click at [272, 235] on app-form-text-field "Cantidad * Ingresar el nro" at bounding box center [342, 232] width 175 height 21
click at [295, 195] on span "90 - REHABILITACION - MODULO INTEGRAL INTENSIVO (SEMANAL)" at bounding box center [331, 198] width 153 height 6
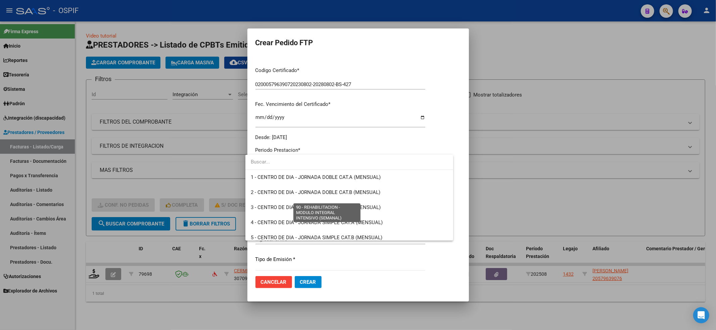
scroll to position [1323, 0]
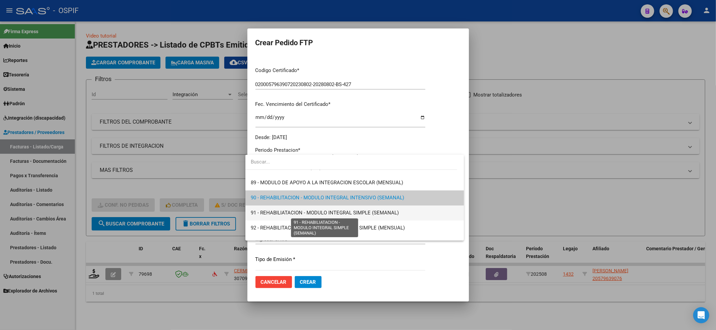
click at [272, 215] on span "91 - REHABILIATACION - MODULO INTEGRAL SIMPLE (SEMANAL)" at bounding box center [325, 213] width 148 height 6
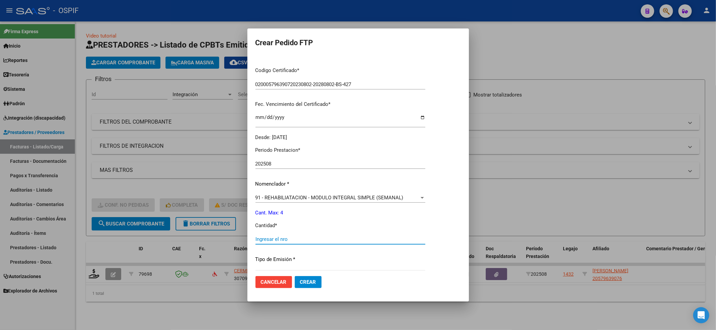
click at [270, 239] on input "Ingresar el nro" at bounding box center [340, 240] width 170 height 6
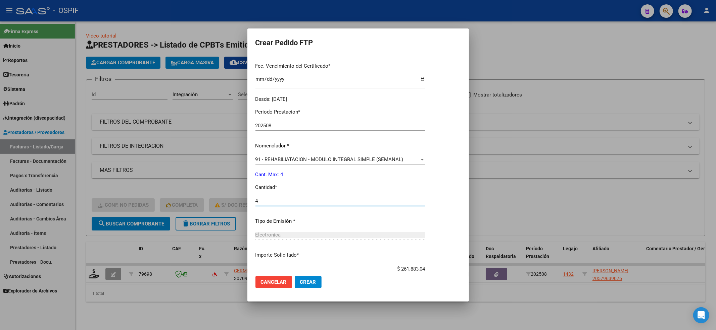
scroll to position [216, 0]
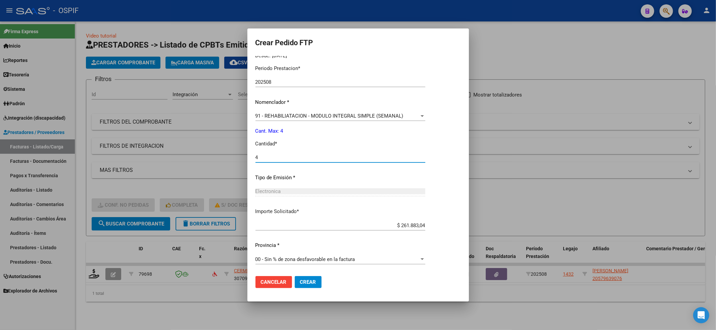
type input "4"
click at [313, 282] on button "Crear" at bounding box center [308, 282] width 27 height 12
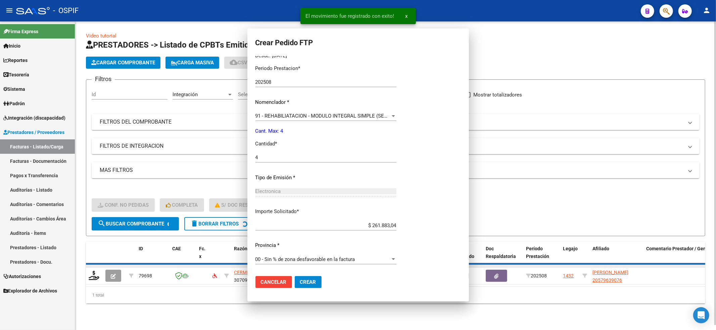
scroll to position [0, 0]
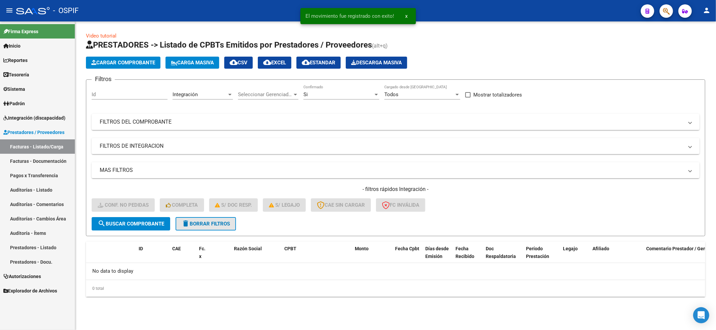
click at [196, 219] on button "delete Borrar Filtros" at bounding box center [205, 223] width 60 height 13
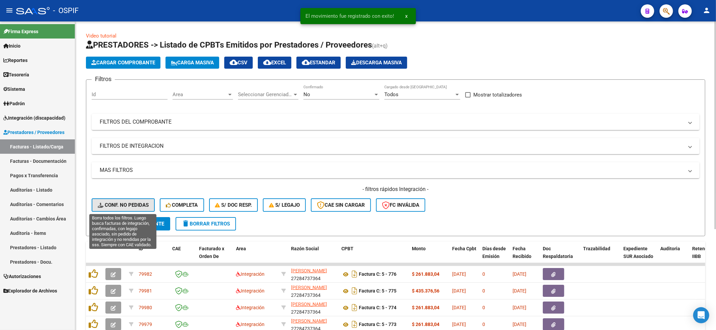
click at [129, 203] on span "Conf. no pedidas" at bounding box center [123, 205] width 51 height 6
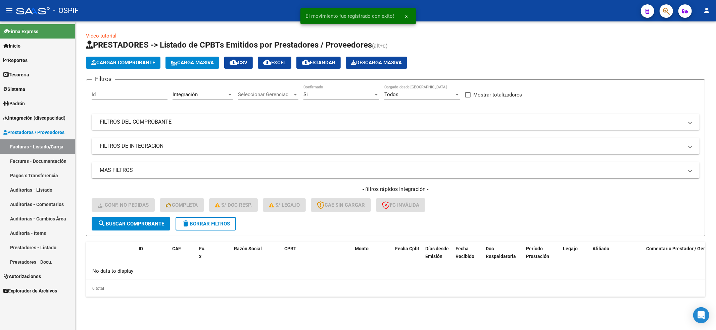
click at [209, 221] on span "delete Borrar Filtros" at bounding box center [206, 224] width 48 height 6
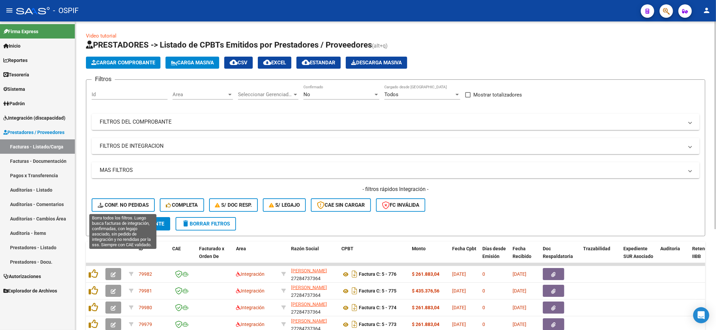
click at [119, 201] on button "Conf. no pedidas" at bounding box center [123, 205] width 63 height 13
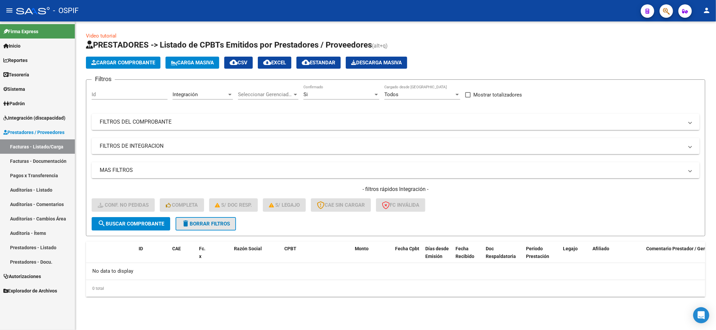
click at [213, 228] on button "delete Borrar Filtros" at bounding box center [205, 223] width 60 height 13
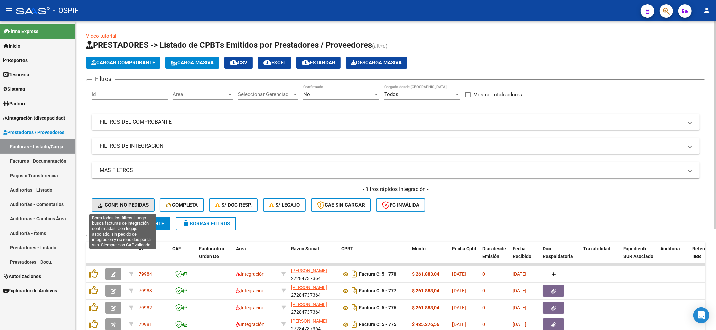
click at [117, 203] on span "Conf. no pedidas" at bounding box center [123, 205] width 51 height 6
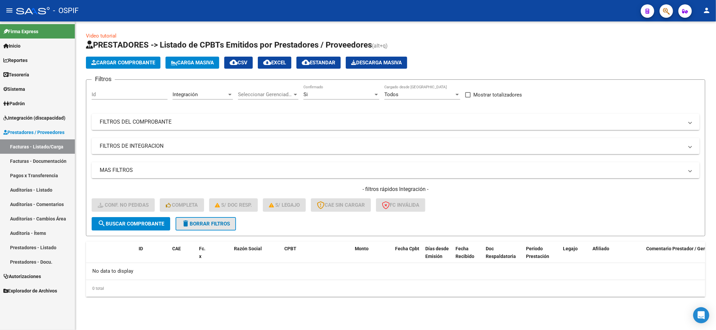
click at [195, 225] on span "delete Borrar Filtros" at bounding box center [206, 224] width 48 height 6
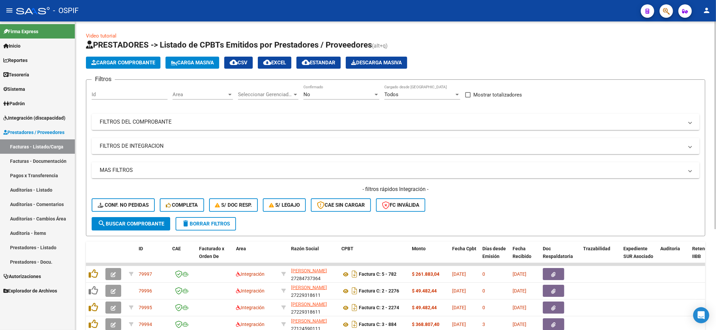
click at [130, 199] on button "Conf. no pedidas" at bounding box center [123, 205] width 63 height 13
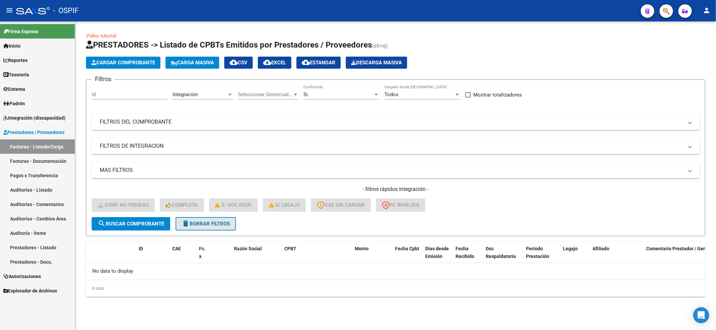
click at [213, 228] on button "delete Borrar Filtros" at bounding box center [205, 223] width 60 height 13
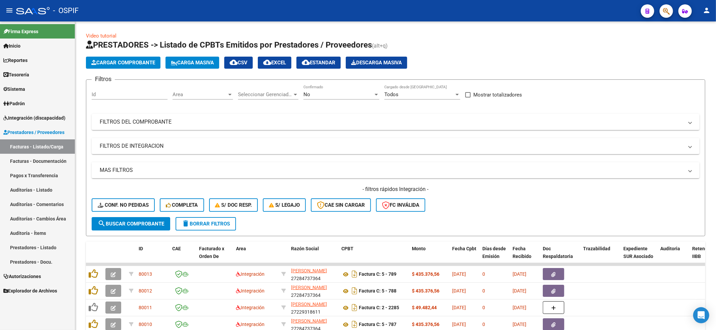
click at [9, 126] on link "Prestadores / Proveedores" at bounding box center [37, 132] width 75 height 14
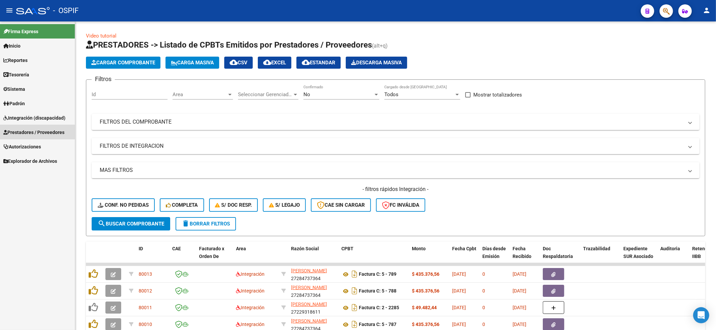
click at [9, 118] on span "Integración (discapacidad)" at bounding box center [34, 117] width 62 height 7
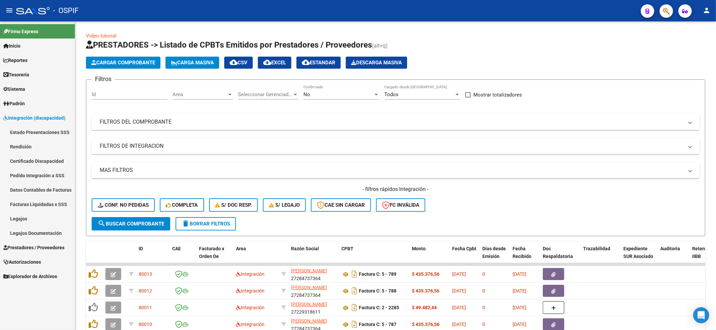
click at [32, 233] on link "Legajos Documentación" at bounding box center [37, 233] width 75 height 14
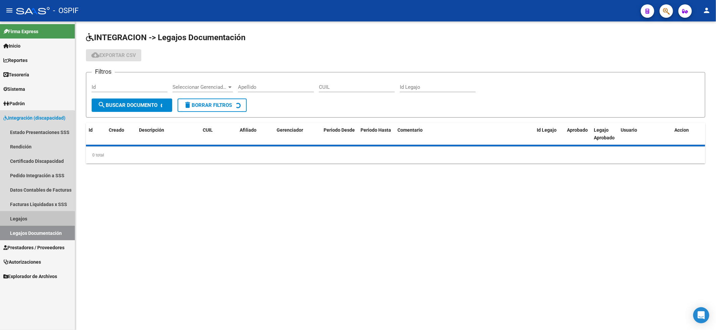
click at [29, 223] on link "Legajos" at bounding box center [37, 219] width 75 height 14
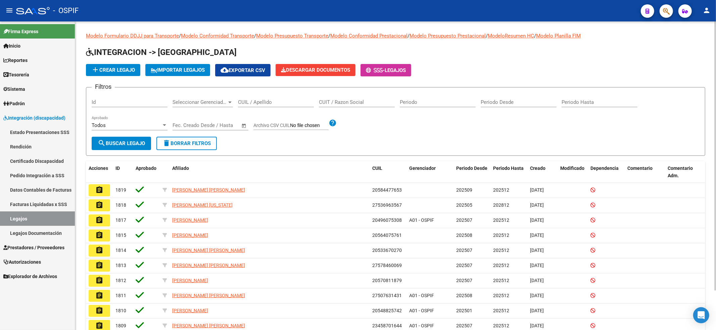
drag, startPoint x: 266, startPoint y: 101, endPoint x: 266, endPoint y: 108, distance: 7.4
click at [266, 107] on div "CUIL / Apellido" at bounding box center [276, 100] width 76 height 14
paste input "27507631431"
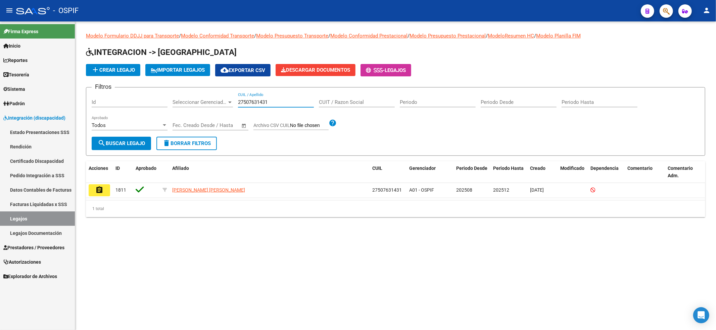
type input "27507631431"
click at [47, 165] on link "Certificado Discapacidad" at bounding box center [37, 161] width 75 height 14
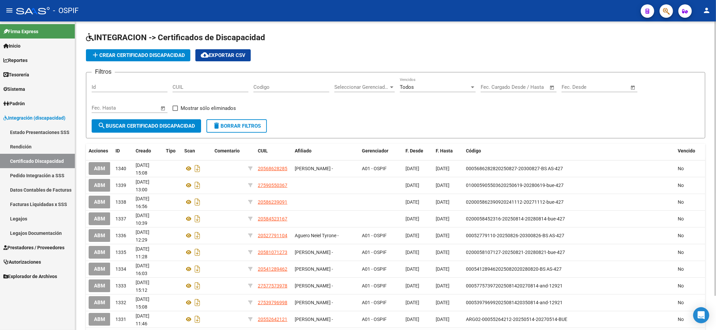
click at [220, 92] on div "CUIL" at bounding box center [210, 85] width 76 height 14
paste input "27-50763143-1"
click at [136, 123] on span "search Buscar Certificado Discapacidad" at bounding box center [146, 126] width 97 height 6
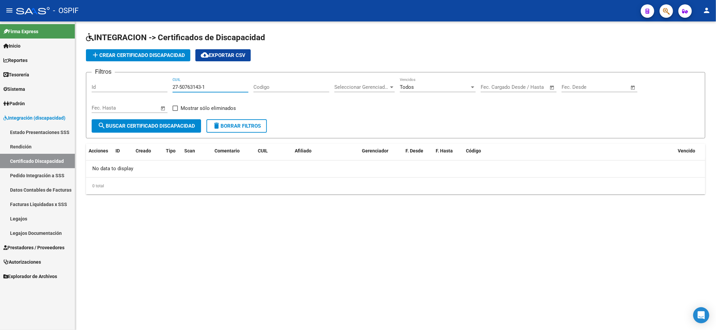
drag, startPoint x: 212, startPoint y: 89, endPoint x: 217, endPoint y: 61, distance: 28.2
click at [211, 89] on input "27-50763143-1" at bounding box center [210, 87] width 76 height 6
type input "27-50763143-1"
click at [135, 62] on app-list-header "INTEGRACION -> Certificados de Discapacidad add Crear Certificado Discapacidad …" at bounding box center [395, 85] width 619 height 106
click at [177, 46] on app-list-header "INTEGRACION -> Certificados de Discapacidad add Crear Certificado Discapacidad …" at bounding box center [395, 85] width 619 height 106
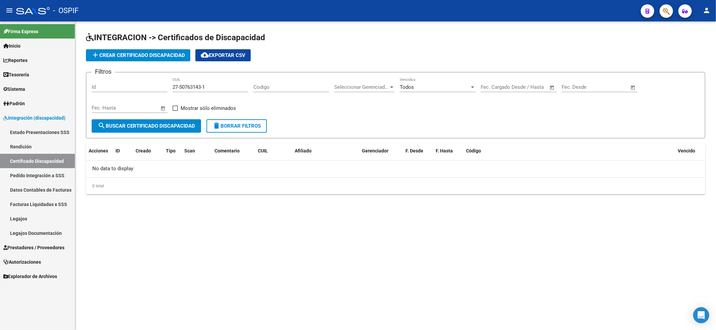
click at [177, 50] on button "add Crear Certificado Discapacidad" at bounding box center [138, 55] width 104 height 12
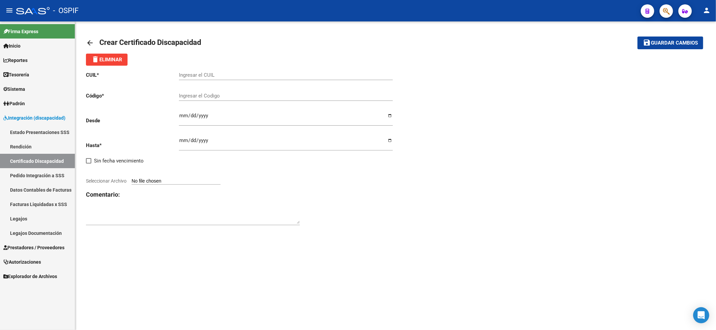
click at [248, 75] on div "Ingresar el CUIL" at bounding box center [286, 73] width 214 height 14
paste input "27-50763143-1"
type input "27-50763143-1"
paste input "ARG-01-00050763143-20241203-"
paste input "20291203-BUE-427"
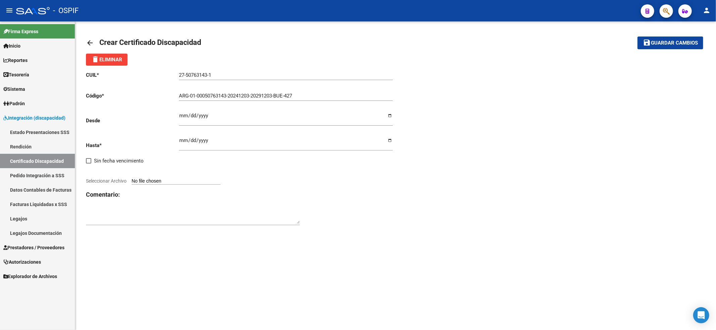
click at [190, 93] on div "ARG-01-00050763143-20241203-20291203-BUE-427 Ingresar el Codigo" at bounding box center [286, 94] width 214 height 14
click at [191, 95] on input "ARG-01-00050763143-20241203-20291203-BUE-427" at bounding box center [286, 96] width 214 height 6
type input "01-00050763143-20241203-20291203-BUE-427"
click at [179, 122] on input "Ingresar fec. Desde" at bounding box center [286, 118] width 214 height 11
paste input "0002-12-03"
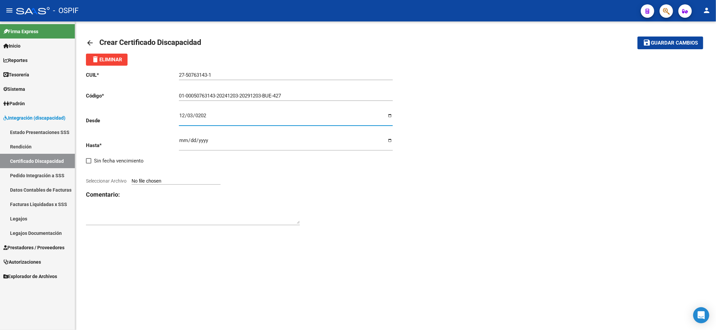
type input "[DATE]"
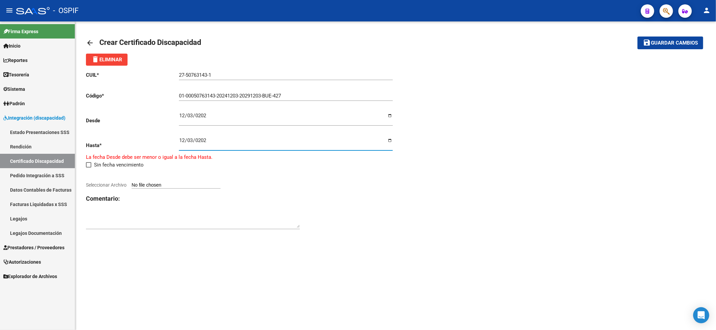
type input "[DATE]"
click at [198, 113] on input "[DATE]" at bounding box center [286, 118] width 214 height 11
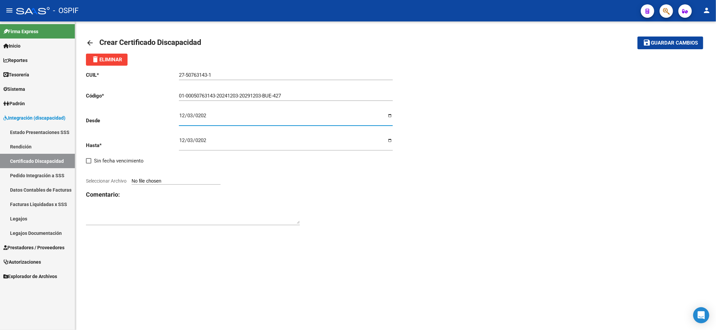
type input "[DATE]"
click at [156, 172] on div at bounding box center [241, 173] width 310 height 7
click at [150, 181] on input "Seleccionar Archivo" at bounding box center [176, 181] width 89 height 6
type input "C:\fakepath\Eluney [PERSON_NAME] vto 2029.pdf"
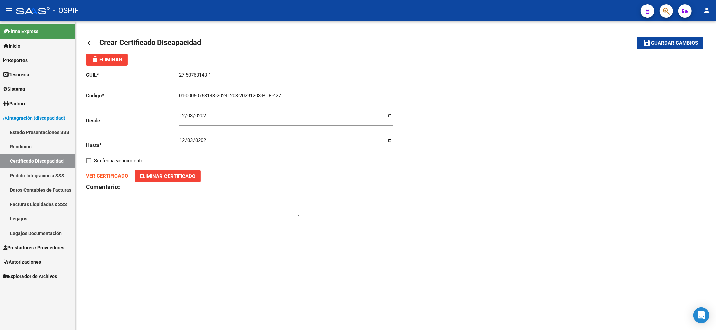
click at [652, 36] on mat-toolbar-row "save Guardar cambios" at bounding box center [639, 42] width 128 height 21
click at [650, 42] on mat-icon "save" at bounding box center [647, 43] width 8 height 8
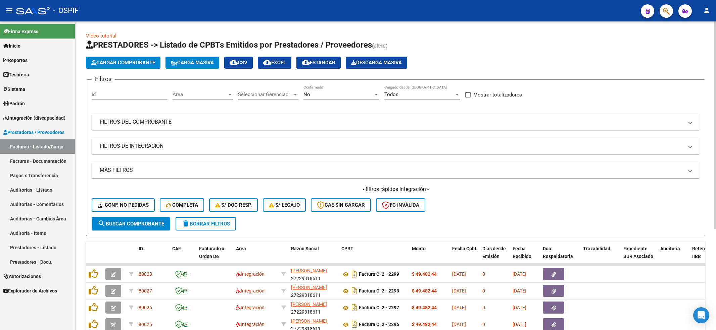
click at [133, 199] on button "Conf. no pedidas" at bounding box center [123, 205] width 63 height 13
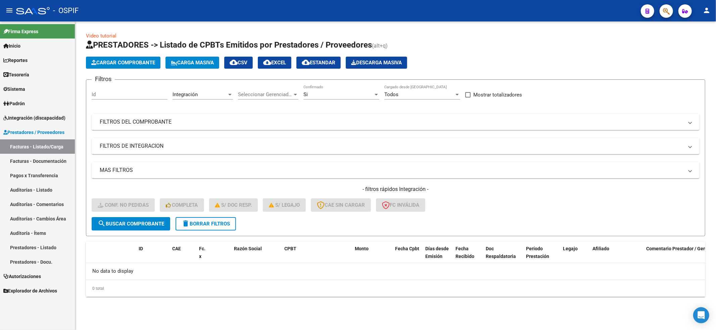
click at [201, 223] on span "delete Borrar Filtros" at bounding box center [206, 224] width 48 height 6
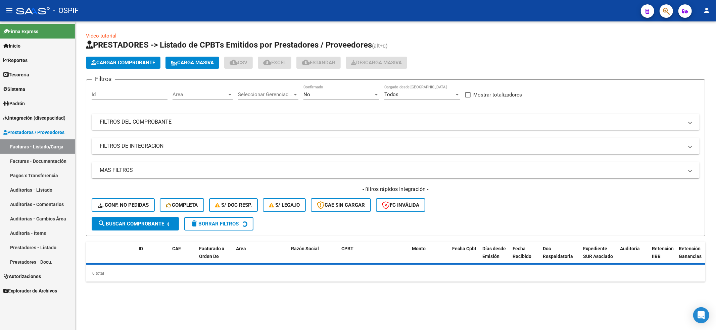
click at [45, 112] on link "Integración (discapacidad)" at bounding box center [37, 118] width 75 height 14
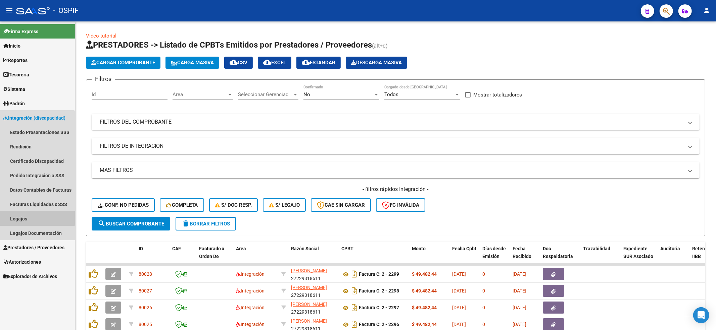
click at [13, 216] on link "Legajos" at bounding box center [37, 219] width 75 height 14
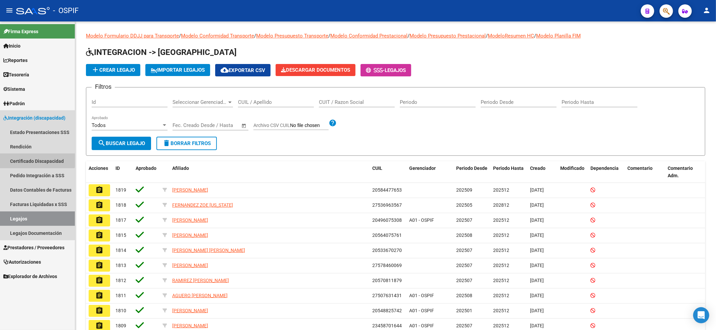
click at [22, 157] on link "Certificado Discapacidad" at bounding box center [37, 161] width 75 height 14
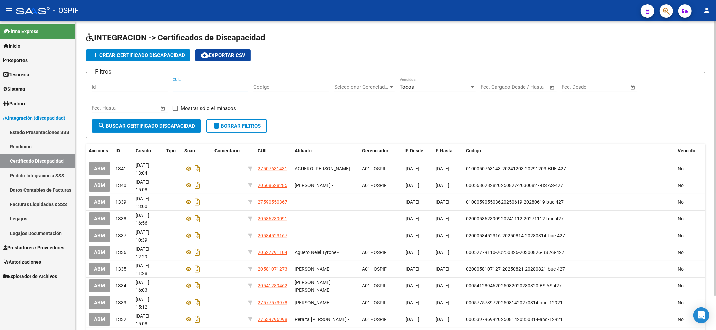
drag, startPoint x: 214, startPoint y: 87, endPoint x: 189, endPoint y: 57, distance: 38.4
click at [212, 88] on input "CUIL" at bounding box center [210, 87] width 76 height 6
paste input "20-50969750-8"
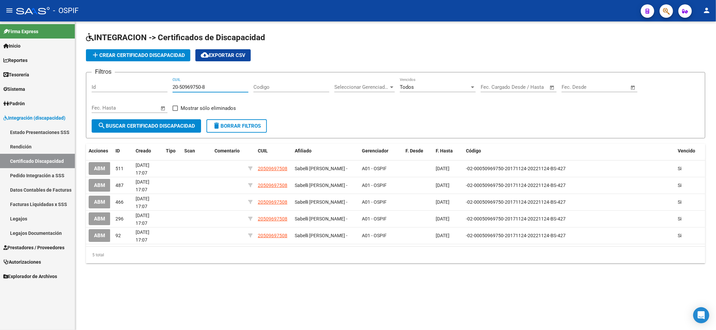
type input "20-50969750-8"
click at [156, 49] on button "add Crear Certificado Discapacidad" at bounding box center [138, 55] width 104 height 12
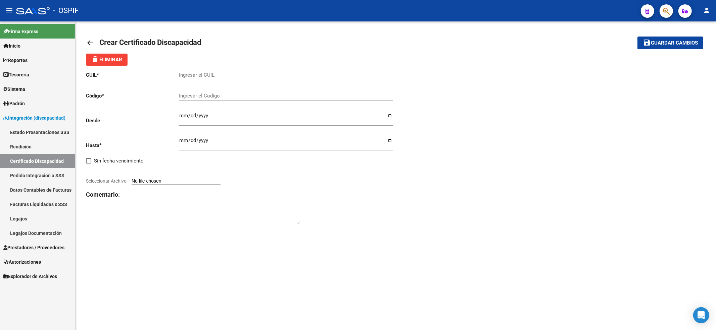
click at [209, 70] on div "Ingresar el CUIL" at bounding box center [286, 73] width 214 height 14
paste input "20-50969750-8"
type input "20-50969750-8"
click at [213, 91] on div "Ingresar el Codigo" at bounding box center [286, 94] width 214 height 14
paste input "02-00050969750-20250124-20300124-BS AS-427"
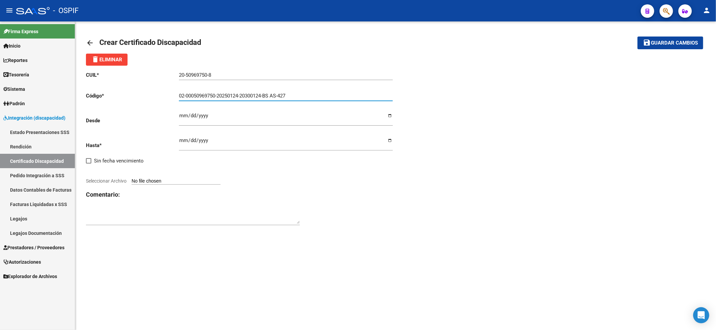
type input "02-00050969750-20250124-20300124-BS AS-427"
click at [181, 117] on input "Ingresar fec. Desde" at bounding box center [286, 118] width 214 height 11
type input "2025-01-24"
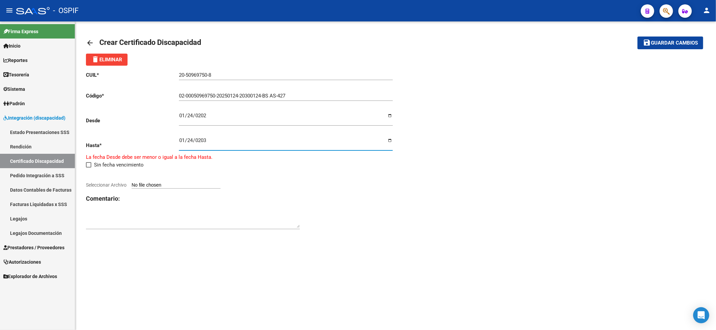
type input "2030-01-24"
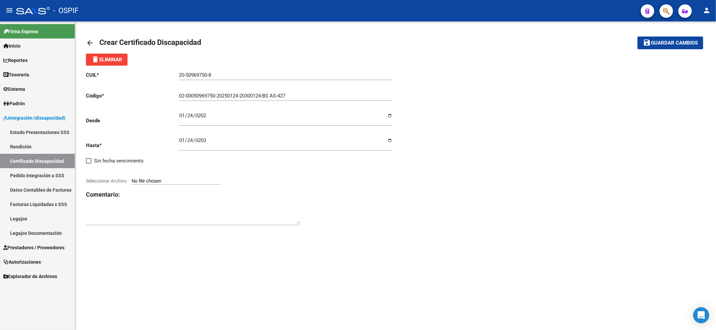
click at [172, 177] on div at bounding box center [241, 173] width 310 height 7
click at [160, 185] on input "Seleccionar Archivo" at bounding box center [176, 181] width 89 height 6
type input "C:\fakepath\WhatsApp Image 2025-09-08 at 13.24.46.jpeg"
click at [102, 174] on strong "VER CERTIFICADO" at bounding box center [107, 176] width 42 height 6
click at [674, 49] on mat-toolbar-row "save Guardar cambios" at bounding box center [639, 42] width 128 height 21
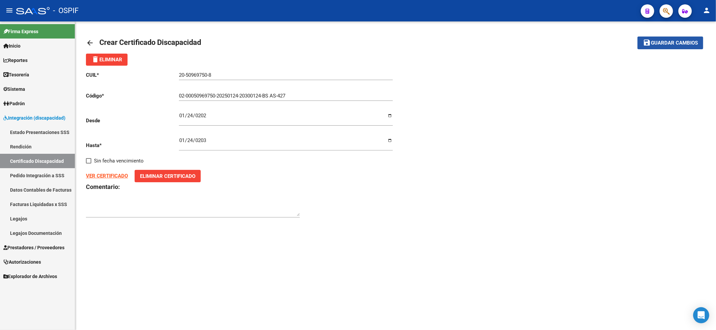
click at [674, 41] on span "Guardar cambios" at bounding box center [674, 43] width 47 height 6
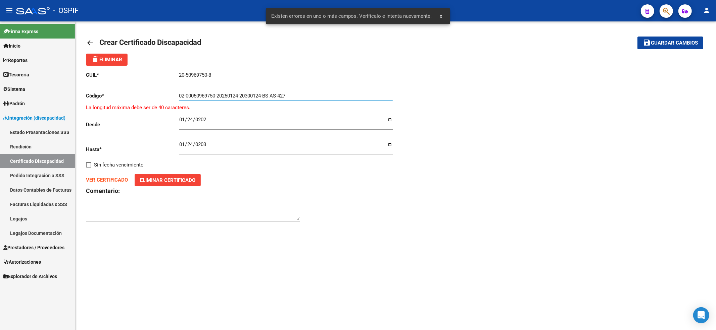
click at [181, 95] on input "02-00050969750-20250124-20300124-BS AS-427" at bounding box center [286, 96] width 214 height 6
click at [278, 97] on input "02-00050969750-20250124-20300124-BS AS-427" at bounding box center [286, 96] width 214 height 6
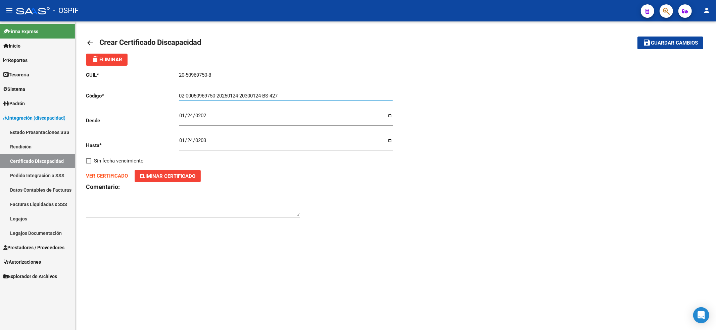
type input "02-00050969750-20250124-20300124-BS-427"
click at [685, 43] on span "Guardar cambios" at bounding box center [674, 43] width 47 height 6
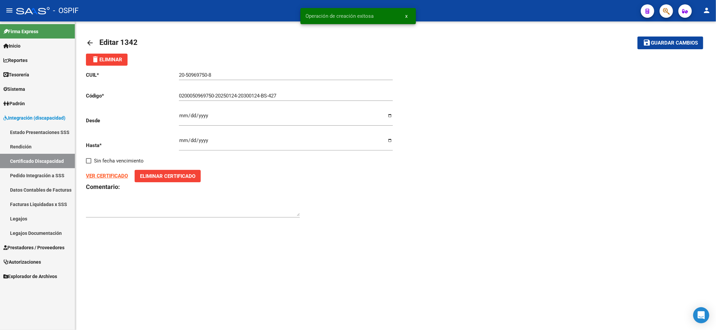
click at [31, 160] on link "Certificado Discapacidad" at bounding box center [37, 161] width 75 height 14
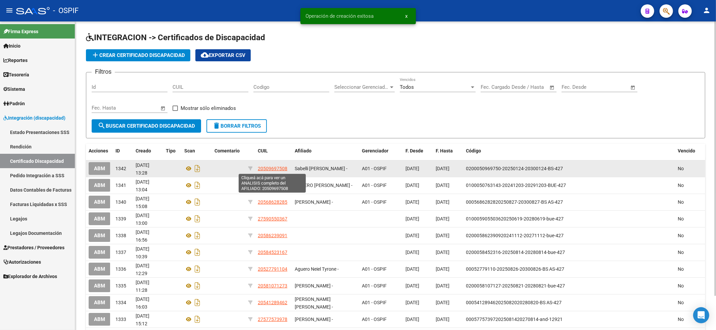
drag, startPoint x: 346, startPoint y: 169, endPoint x: 306, endPoint y: 168, distance: 39.6
click at [289, 168] on div "ABM 1342 08/09/2025 13:28 20509697508 Sabelli Rodrigo Michel - A01 - OSPIF 24/0…" at bounding box center [395, 169] width 619 height 17
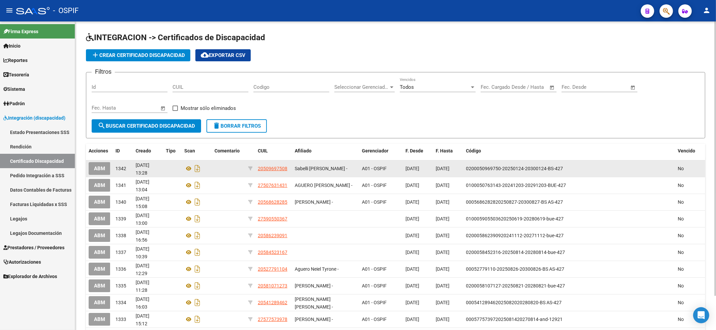
copy div "Sabelli Rodrigo Michel -"
